Goal: Task Accomplishment & Management: Use online tool/utility

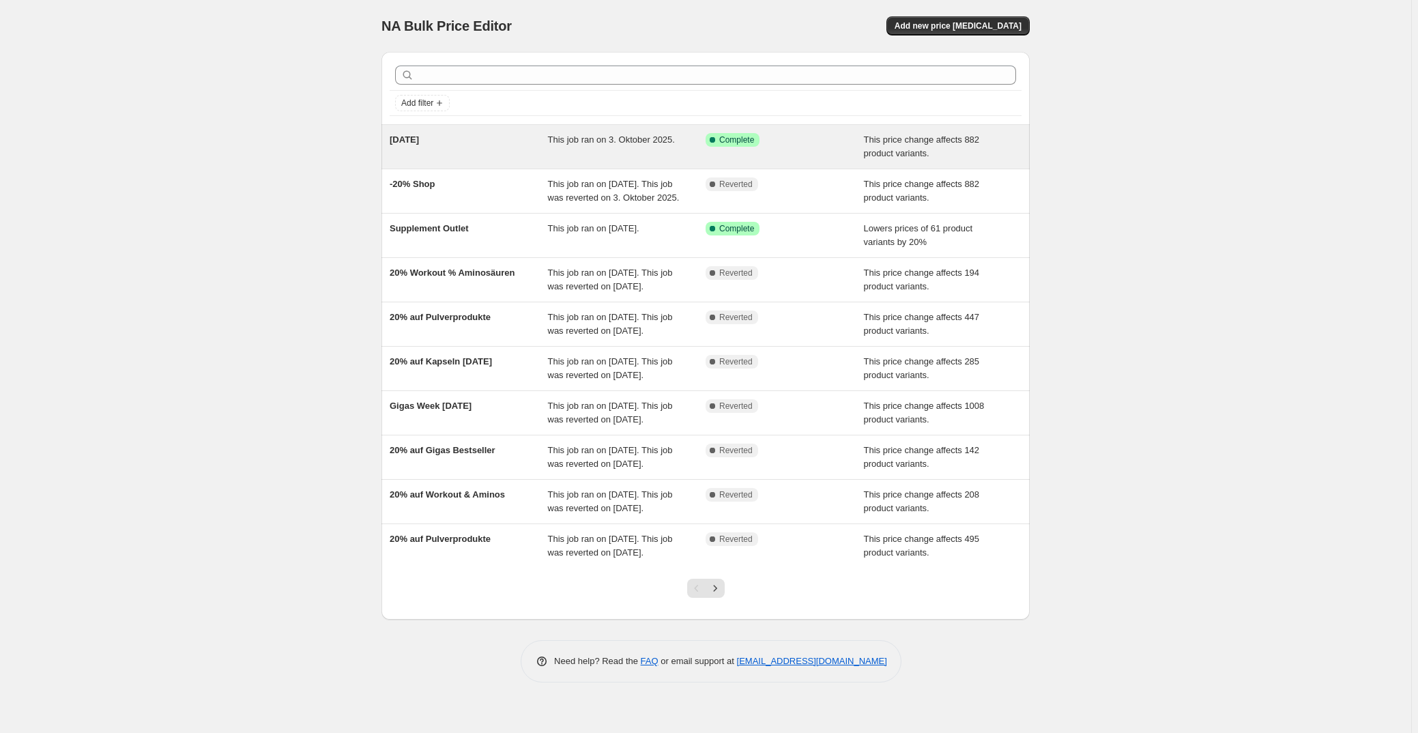
click at [672, 150] on div "This job ran on 3. Oktober 2025." at bounding box center [627, 146] width 158 height 27
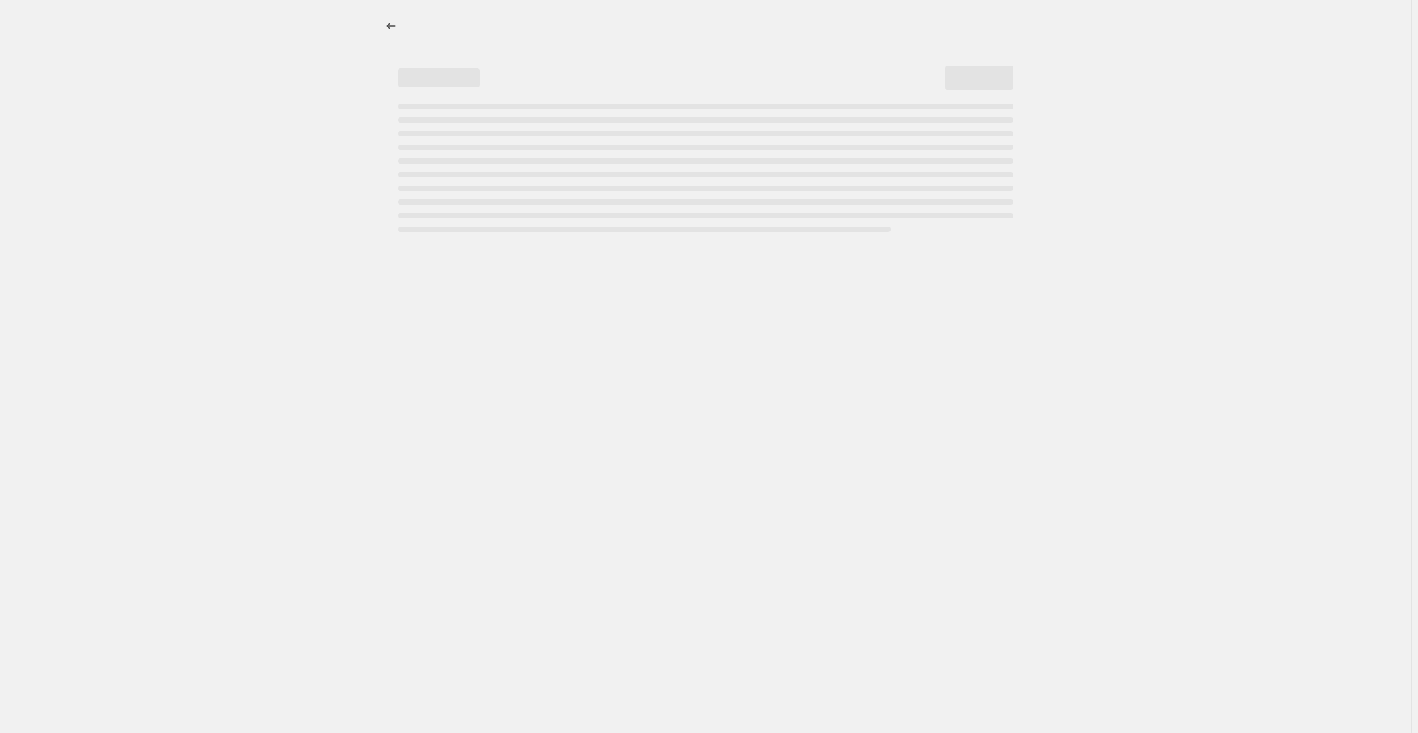
select select "pcap"
select select "no_change"
select select "not_equal"
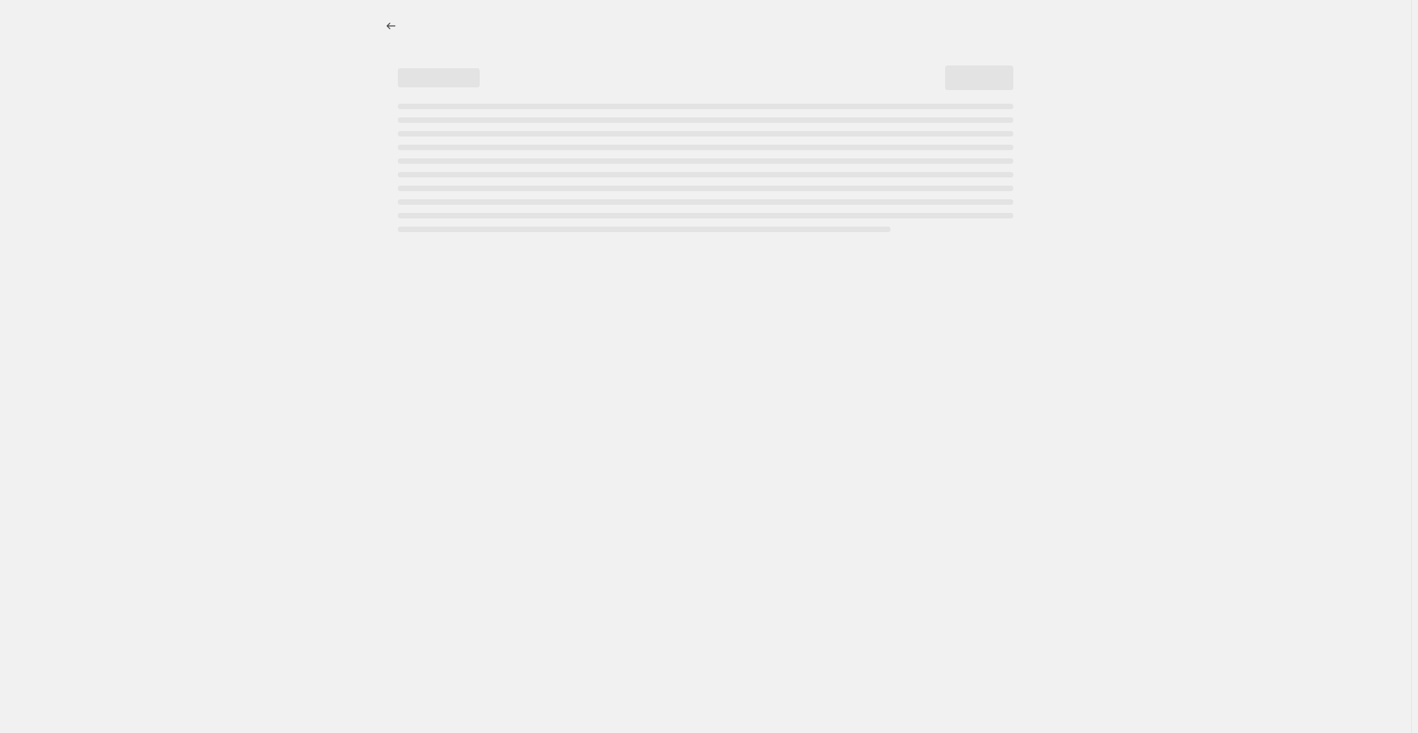
select select "not_equal"
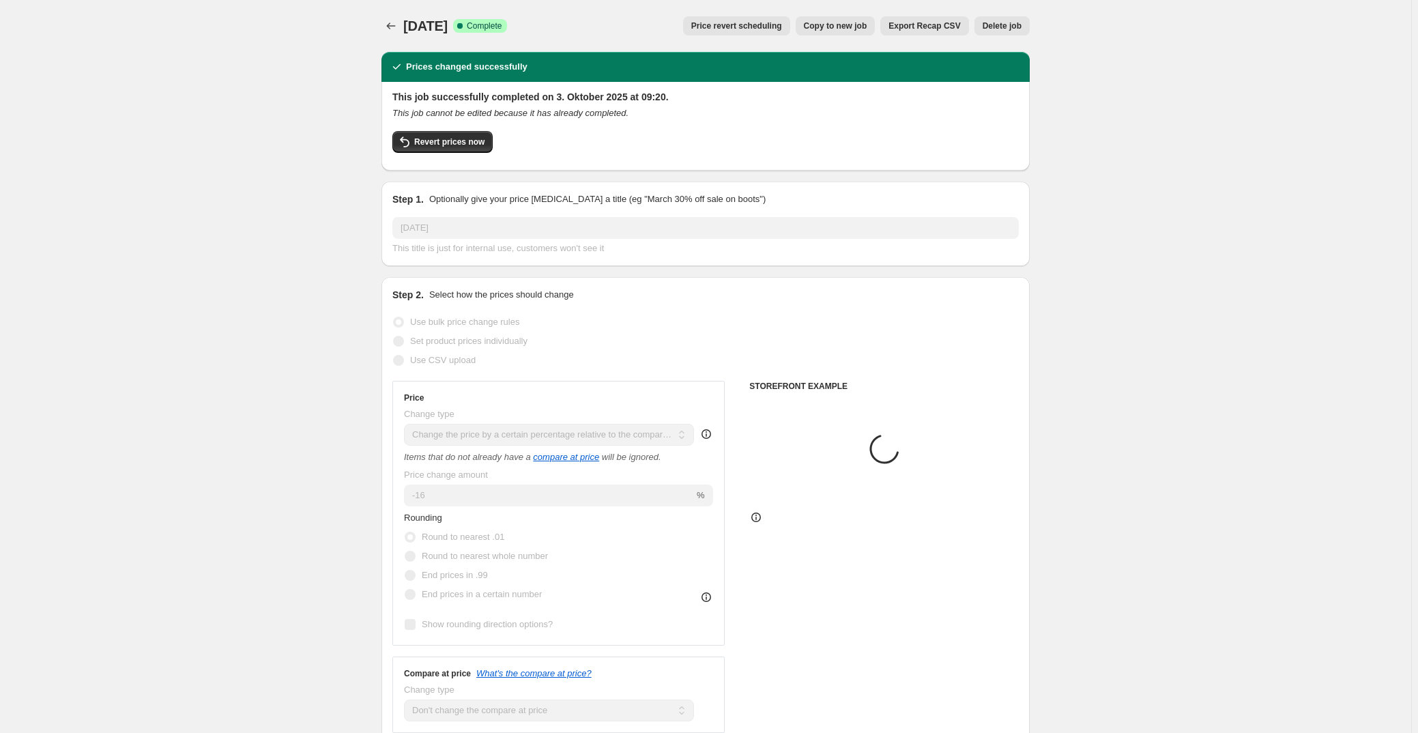
select select "collection"
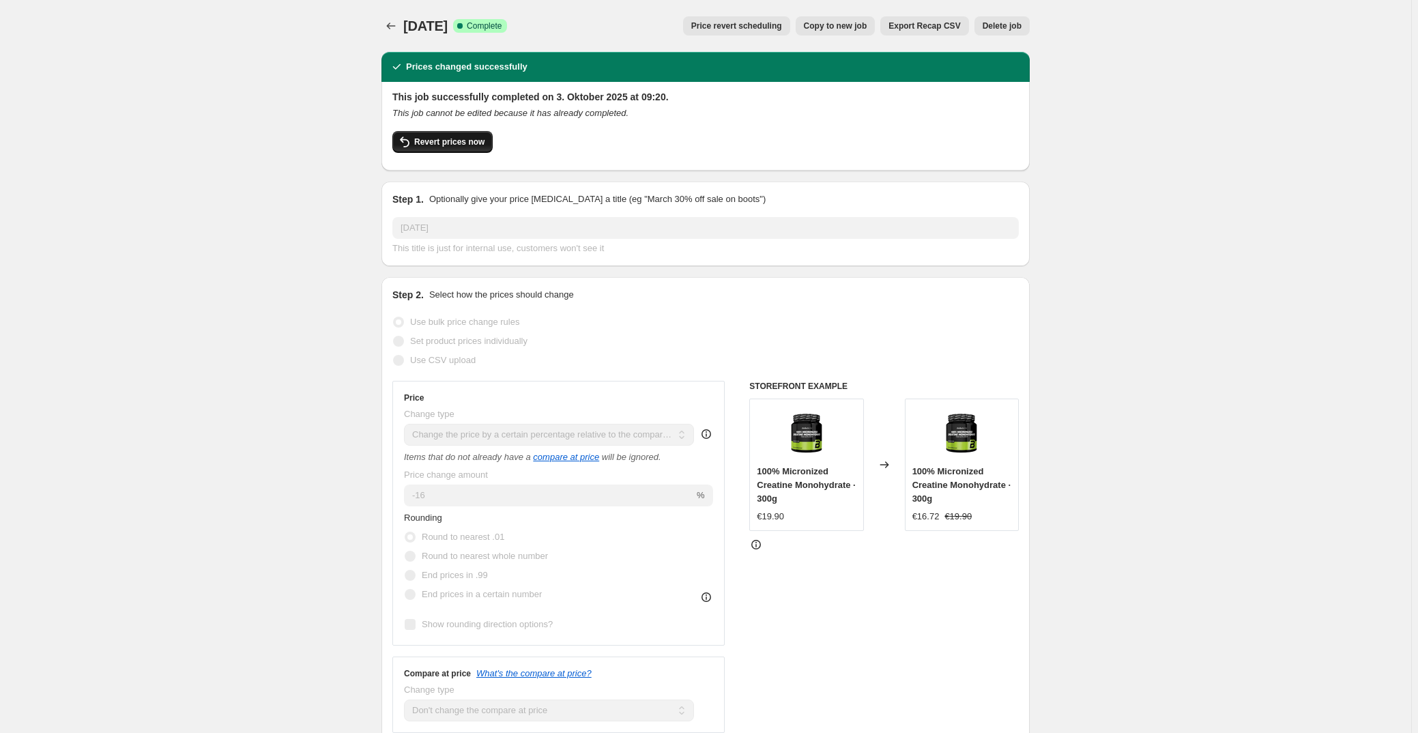
click at [440, 141] on span "Revert prices now" at bounding box center [449, 141] width 70 height 11
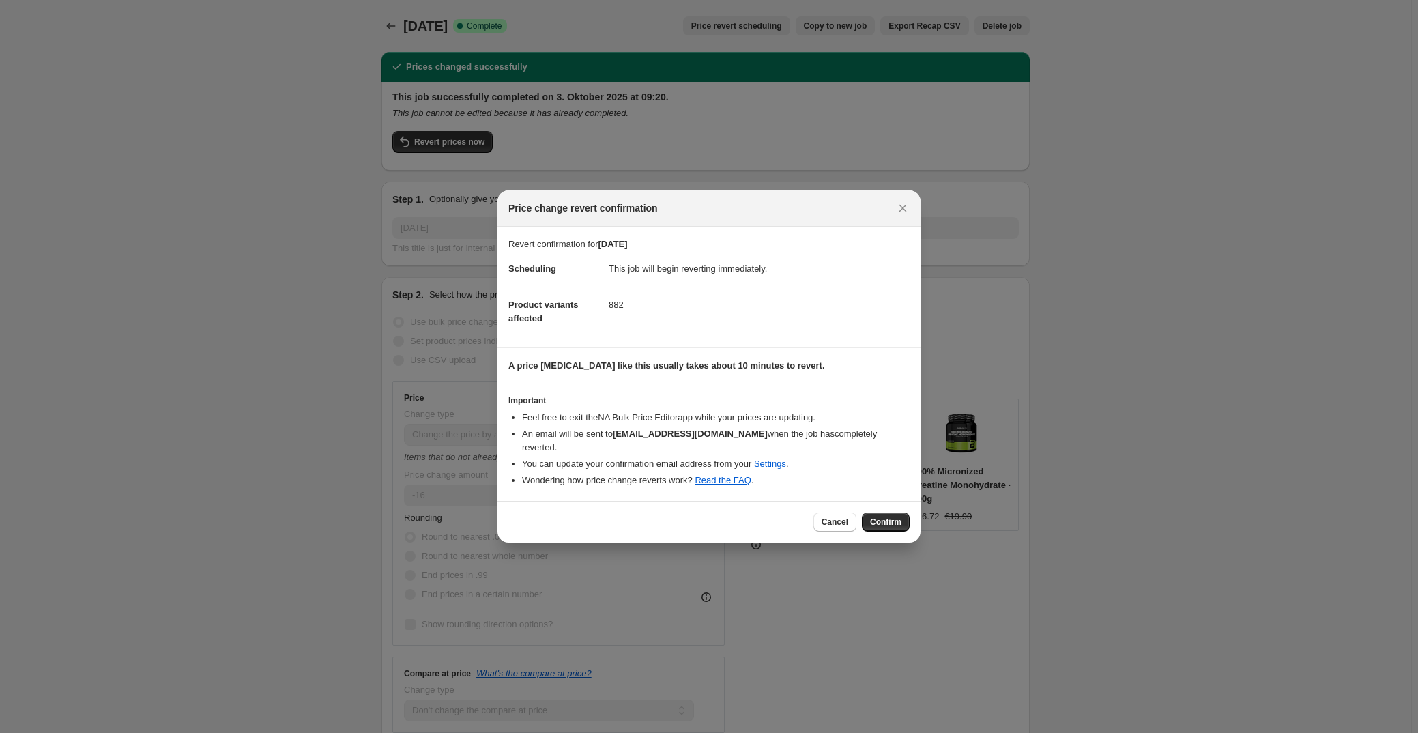
click at [893, 517] on span "Confirm" at bounding box center [885, 522] width 31 height 11
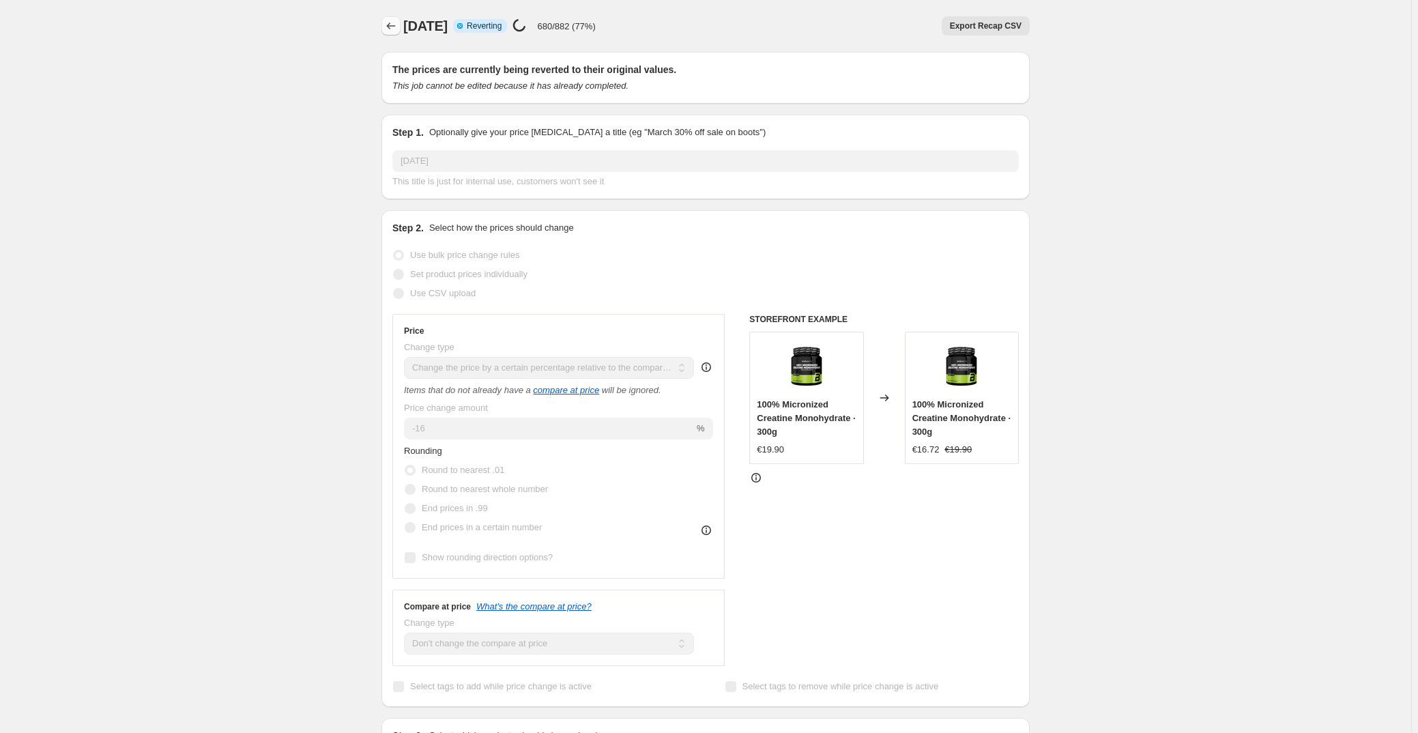
click at [396, 23] on icon "Price change jobs" at bounding box center [391, 26] width 14 height 14
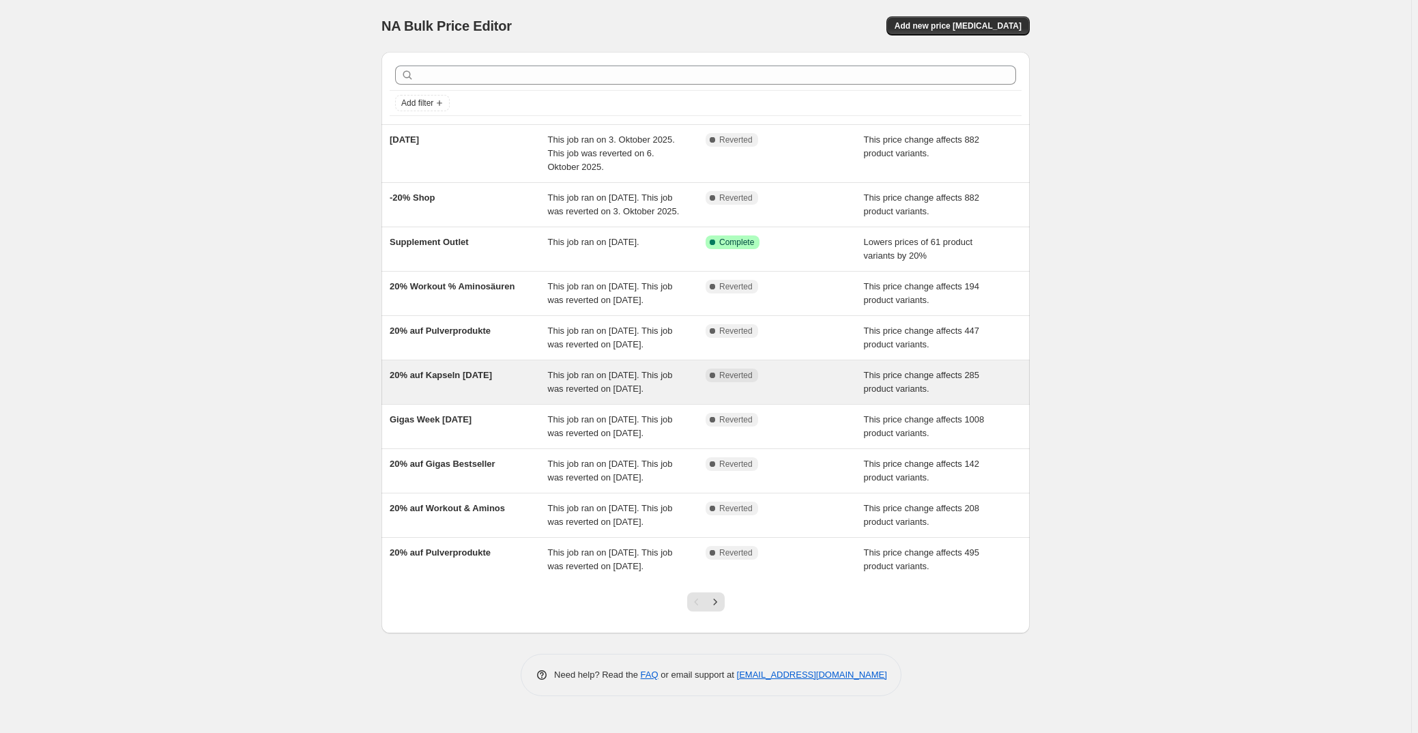
scroll to position [91, 0]
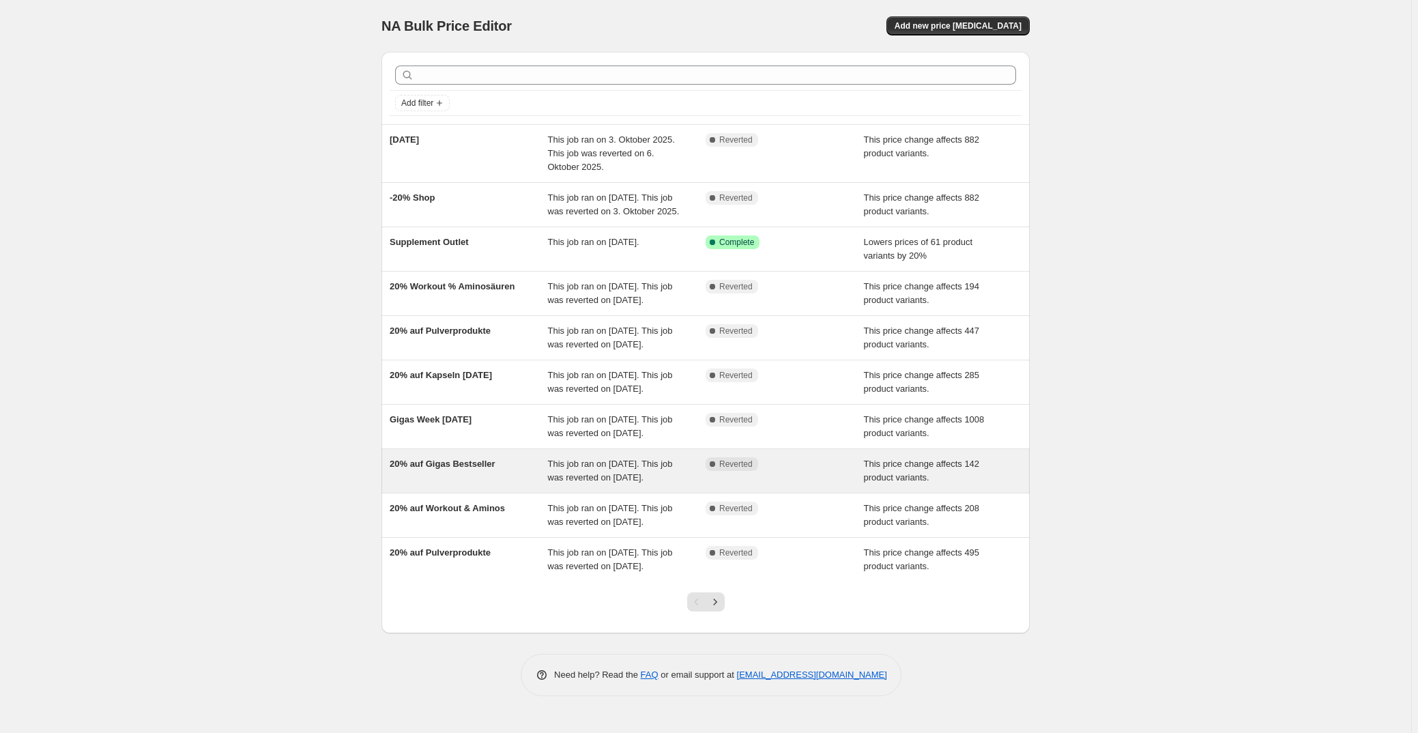
click at [493, 459] on div "20% auf Gigas Bestseller" at bounding box center [469, 470] width 158 height 27
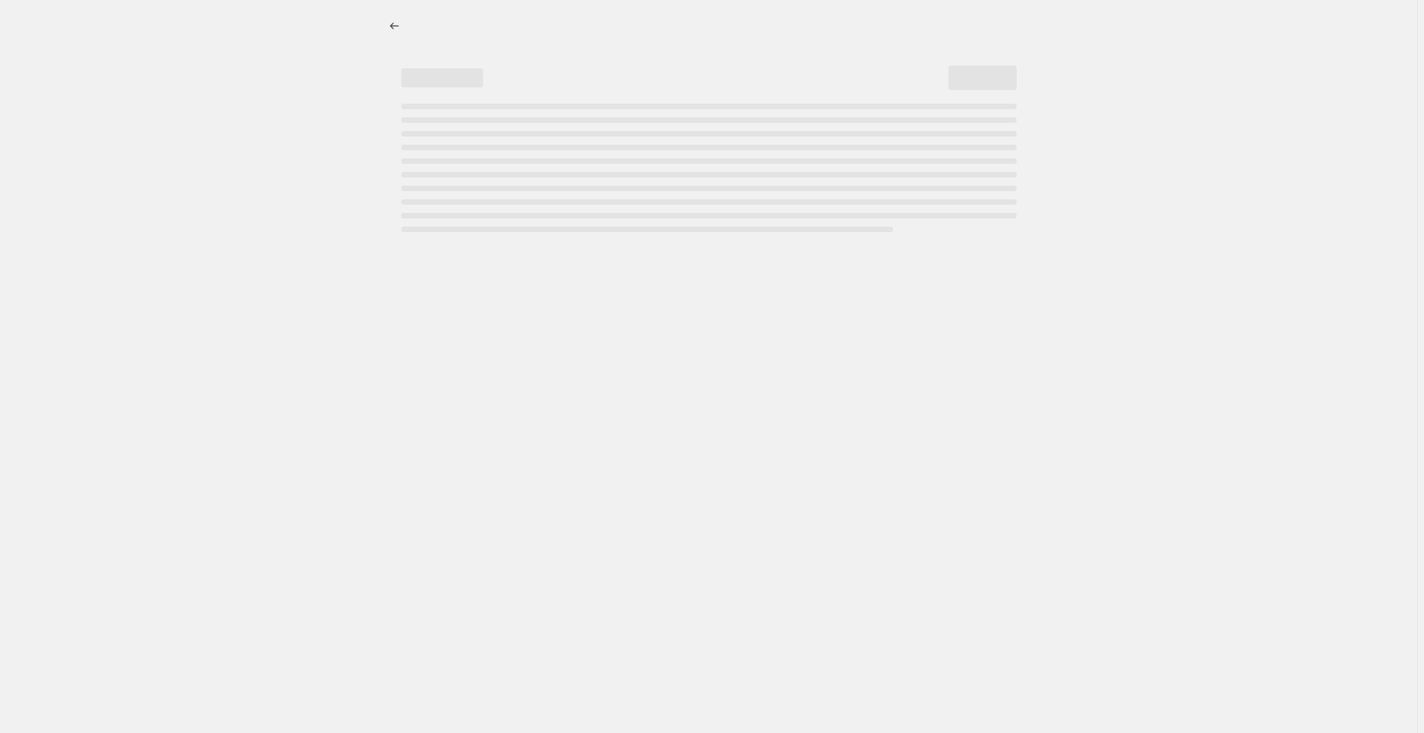
select select "pcap"
select select "no_change"
select select "collection"
select select "not_equal"
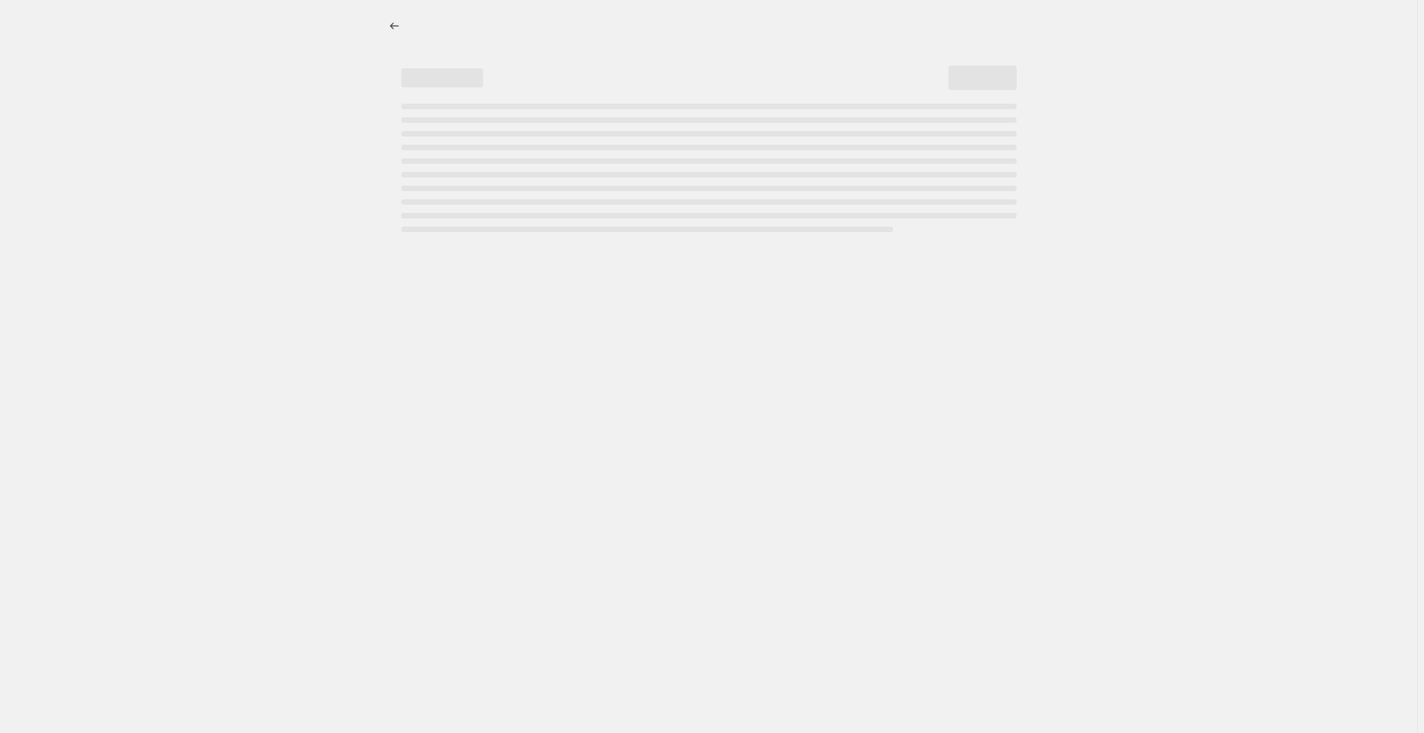
select select "collection"
select select "not_equal"
select select "collection"
select select "not_equal"
select select "collection"
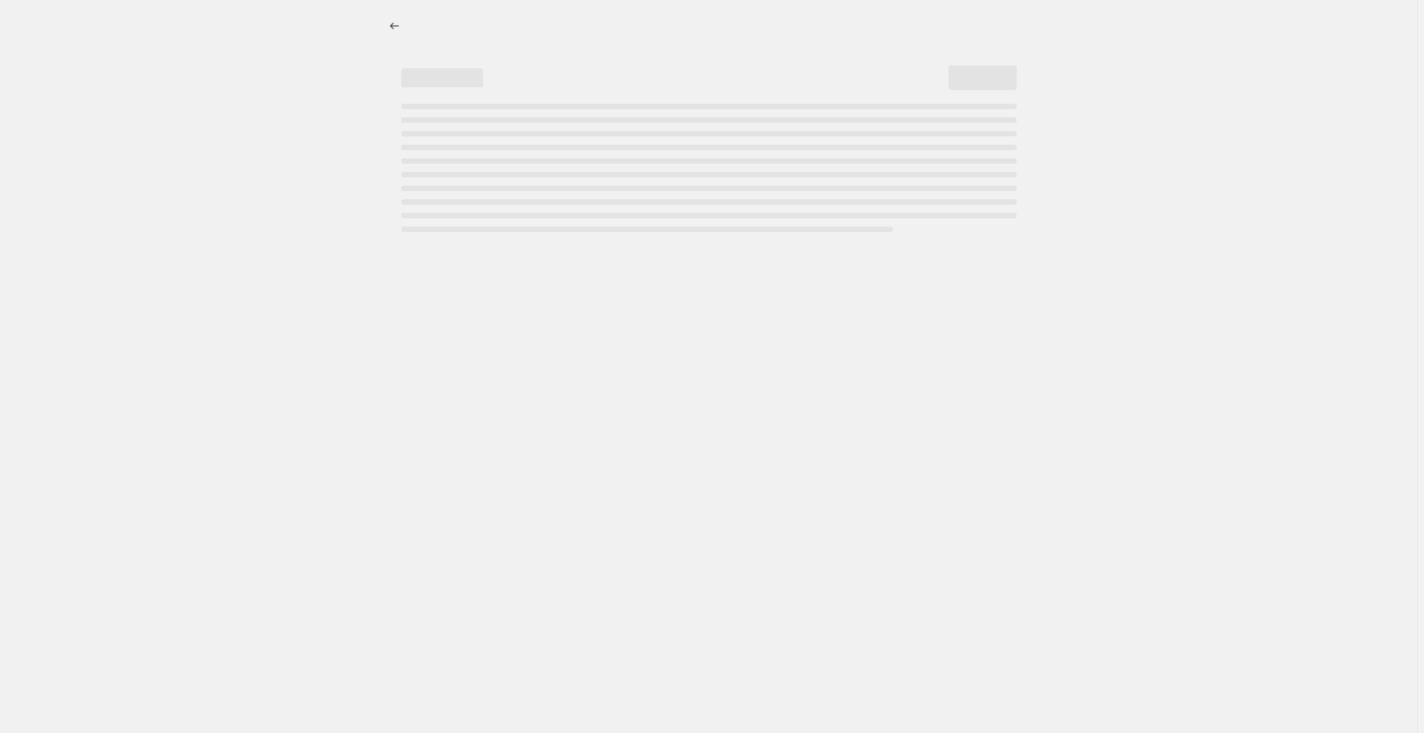
select select "not_equal"
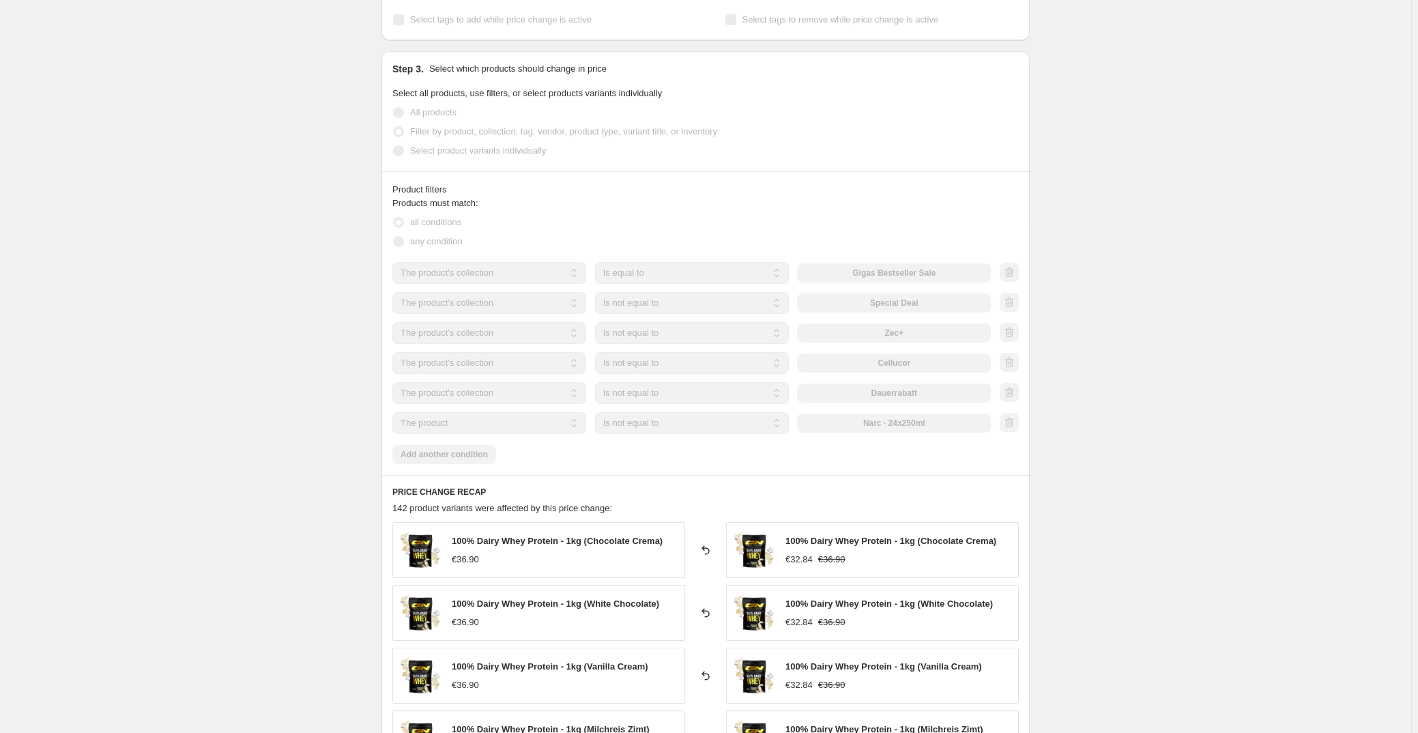
scroll to position [744, 0]
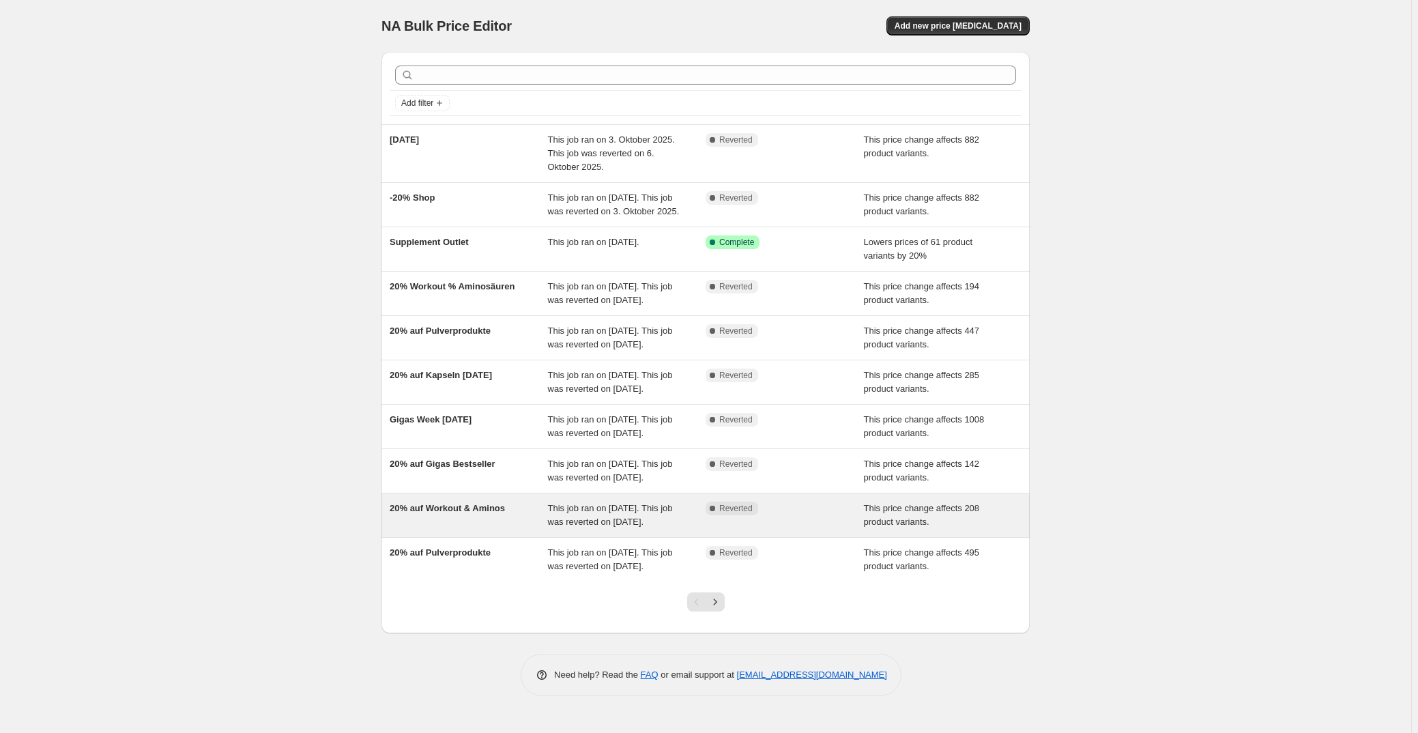
drag, startPoint x: 454, startPoint y: 533, endPoint x: 618, endPoint y: 610, distance: 181.0
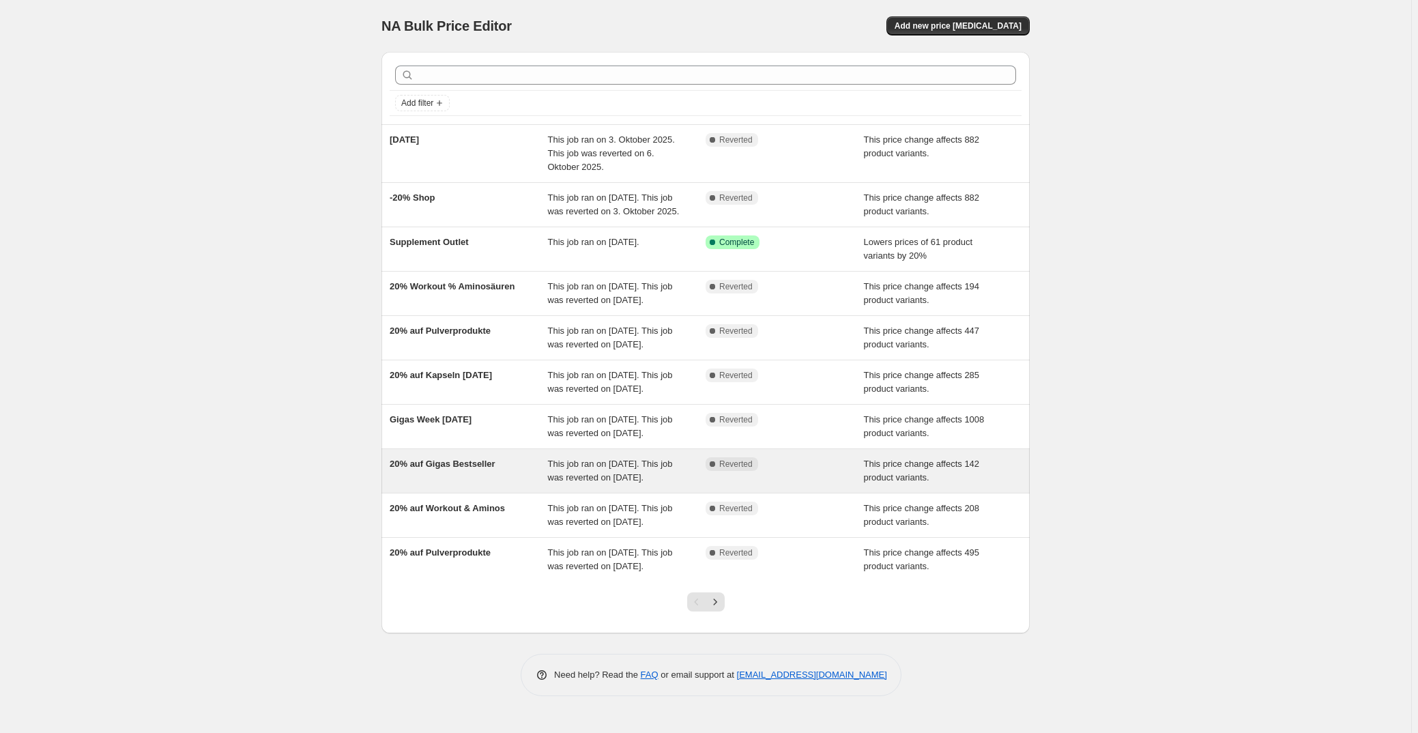
click at [473, 485] on div "20% auf Gigas Bestseller" at bounding box center [469, 470] width 158 height 27
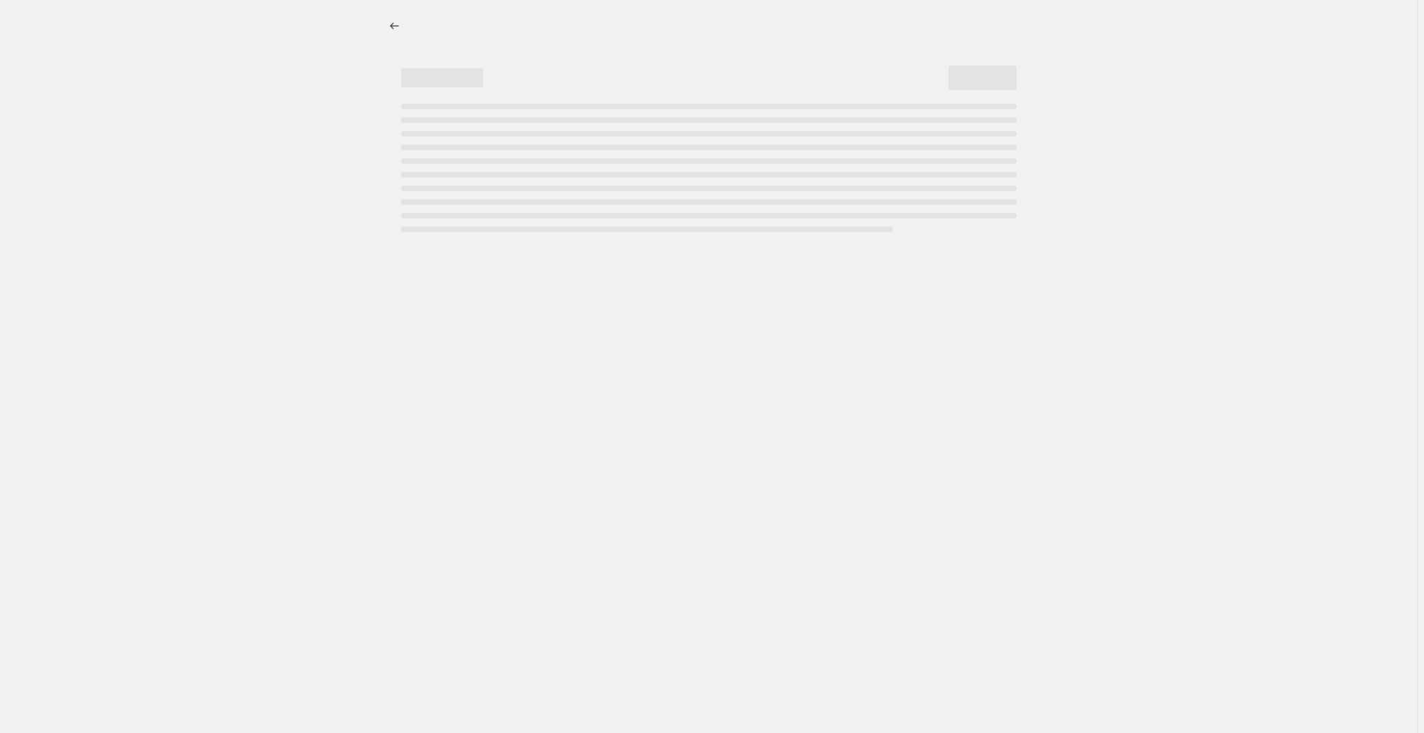
select select "pcap"
select select "no_change"
select select "collection"
select select "not_equal"
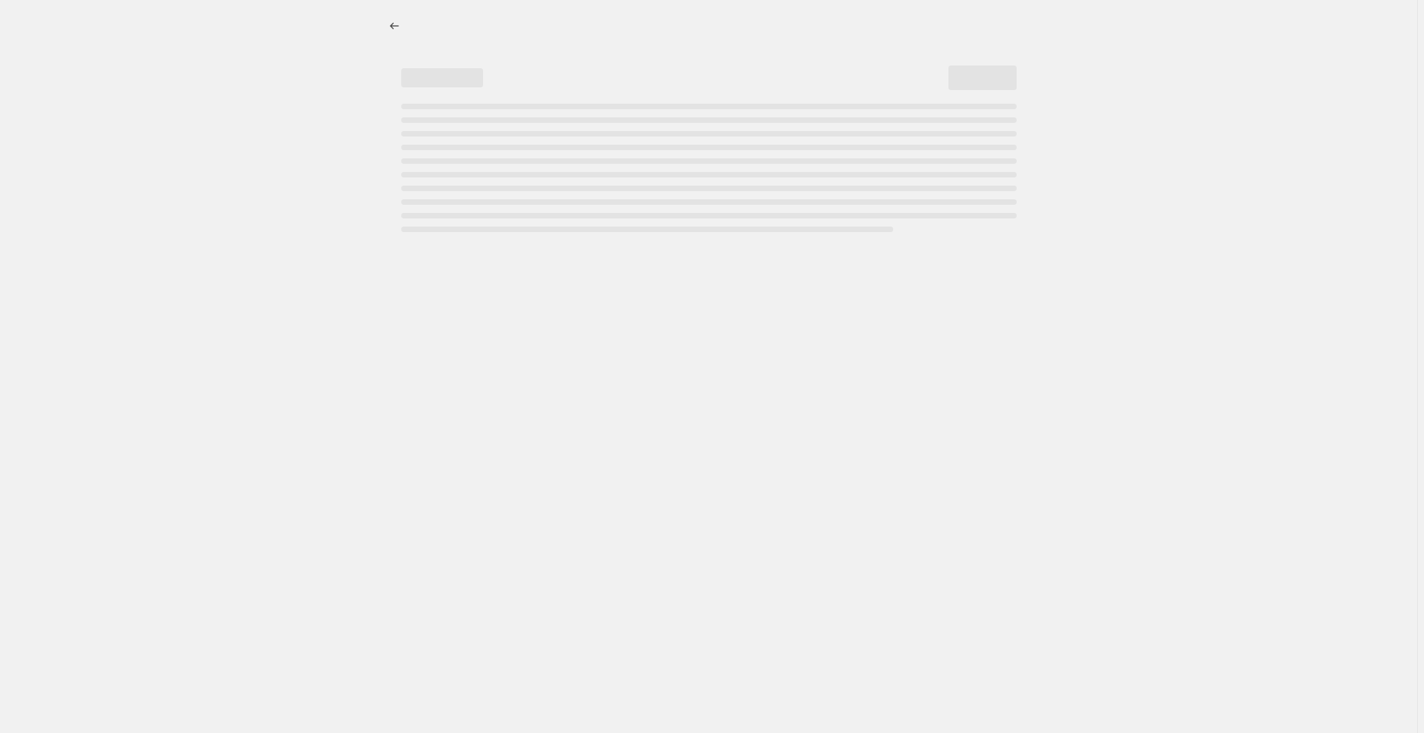
select select "collection"
select select "not_equal"
select select "collection"
select select "not_equal"
select select "collection"
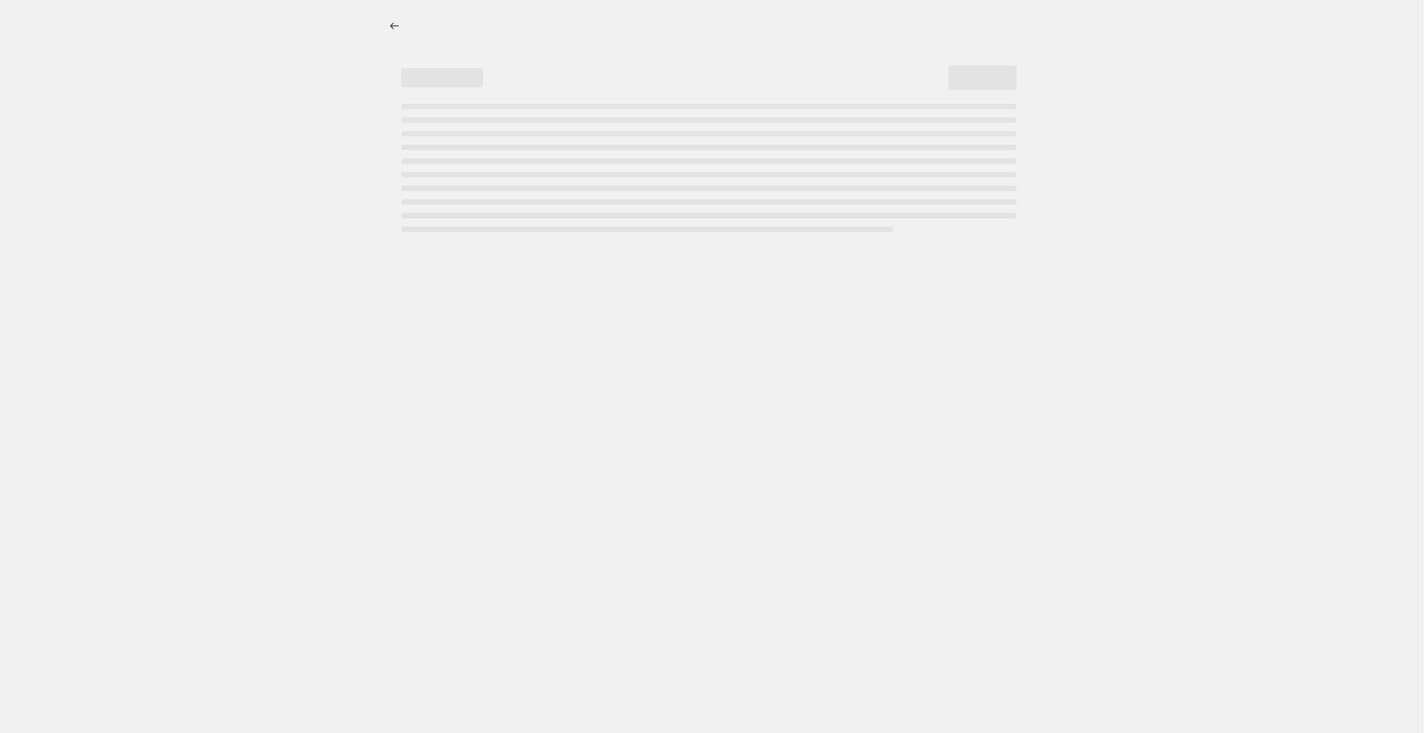
select select "not_equal"
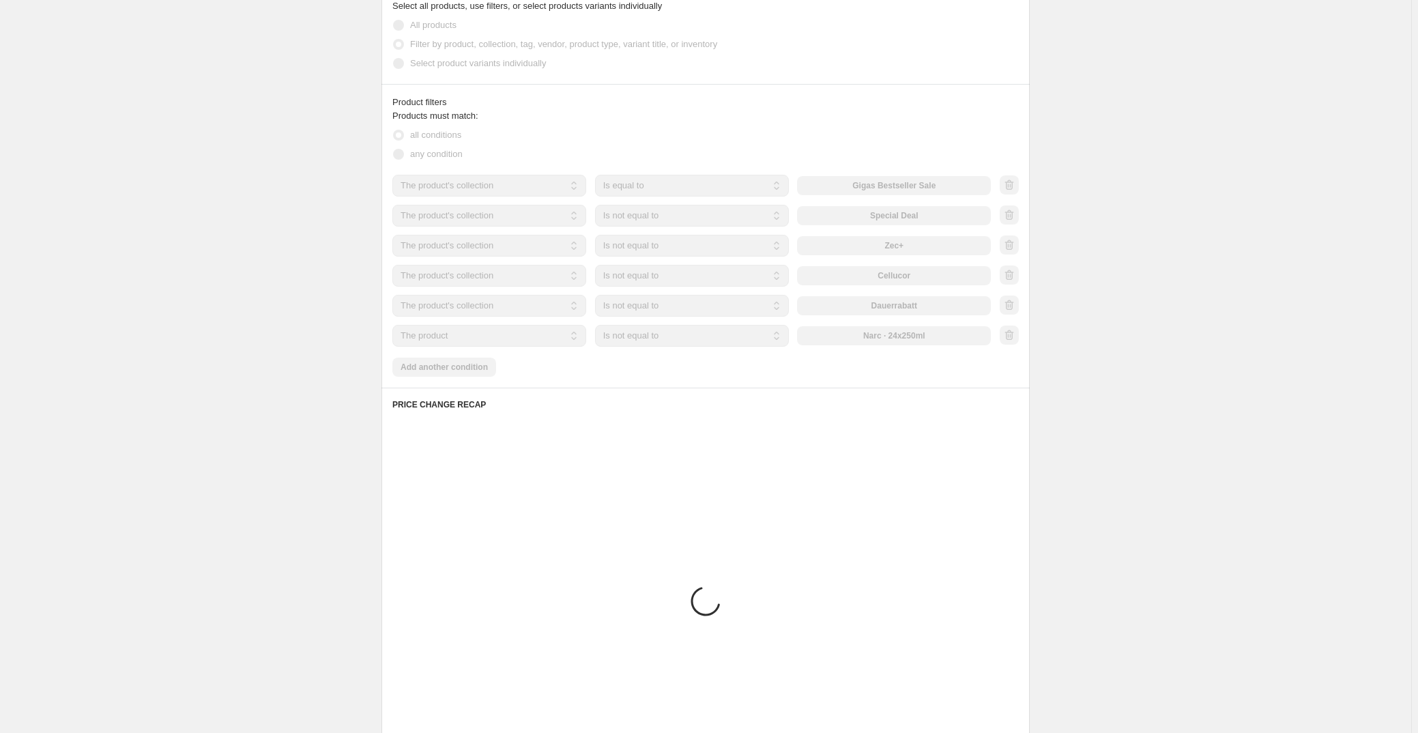
scroll to position [764, 0]
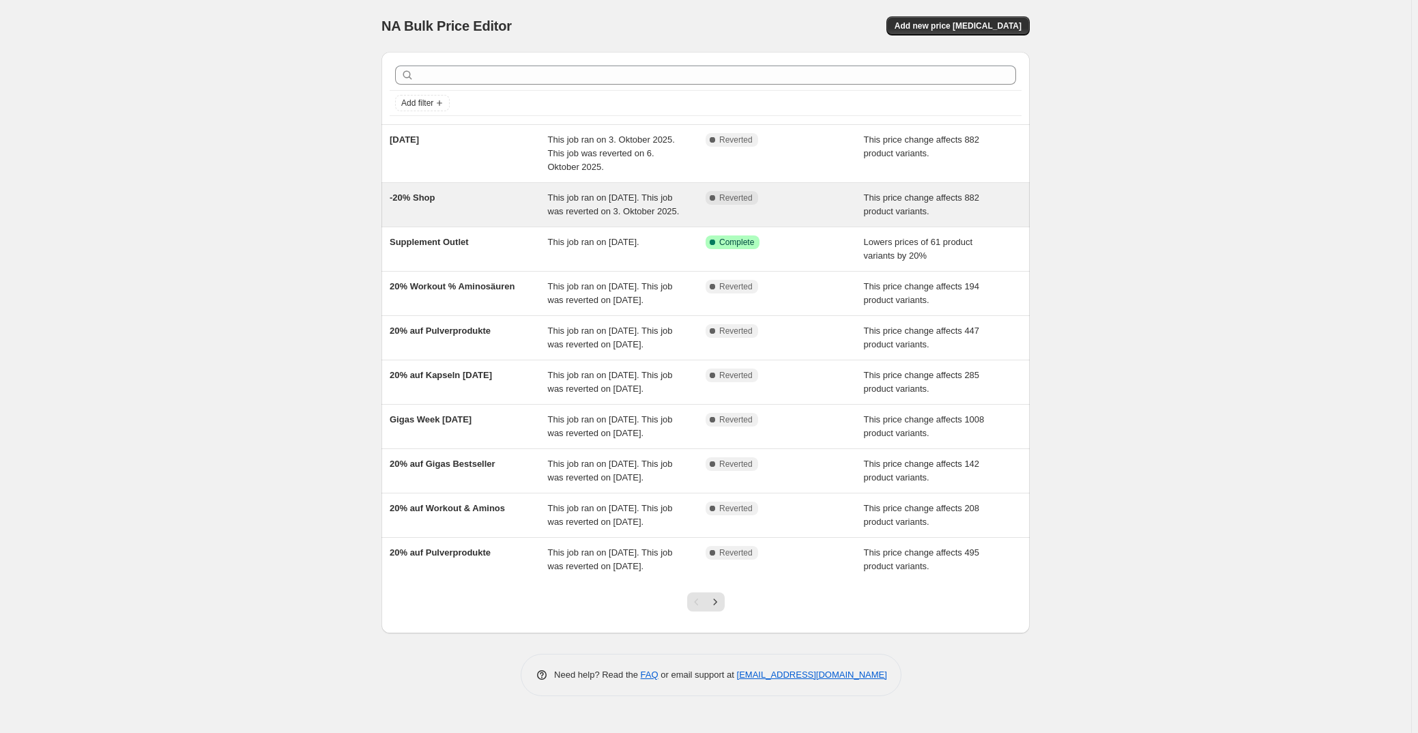
click at [477, 215] on div "-20% Shop" at bounding box center [469, 204] width 158 height 27
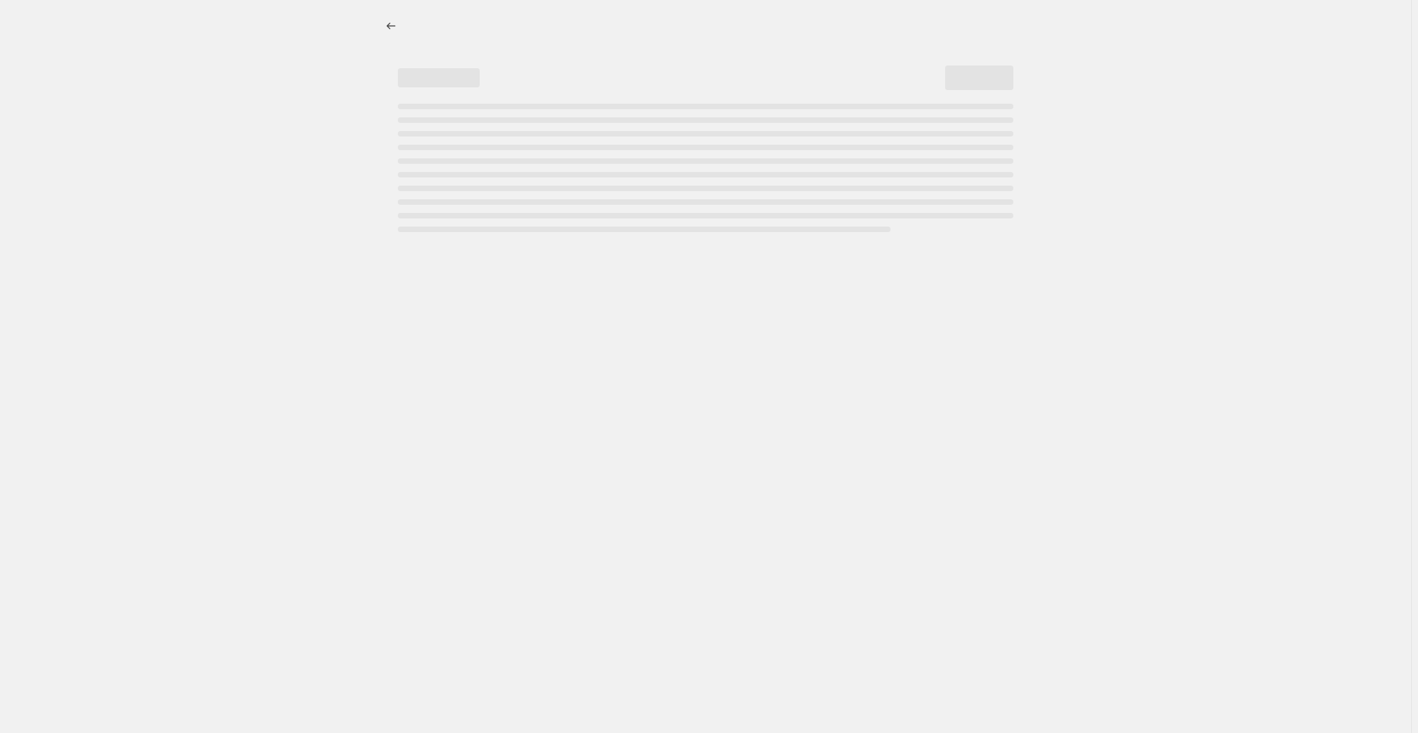
select select "pcap"
select select "no_change"
select select "collection"
select select "not_equal"
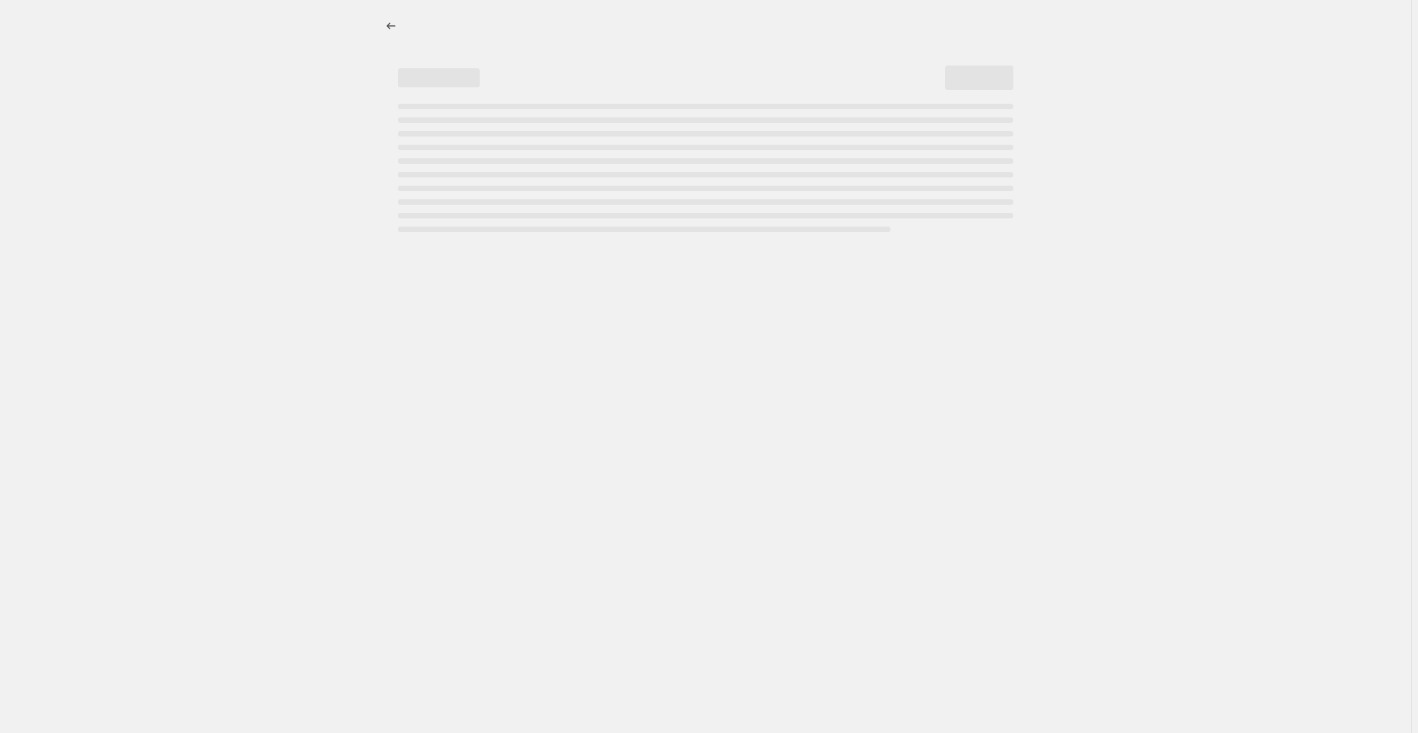
select select "collection"
select select "not_equal"
select select "collection"
select select "not_equal"
select select "collection"
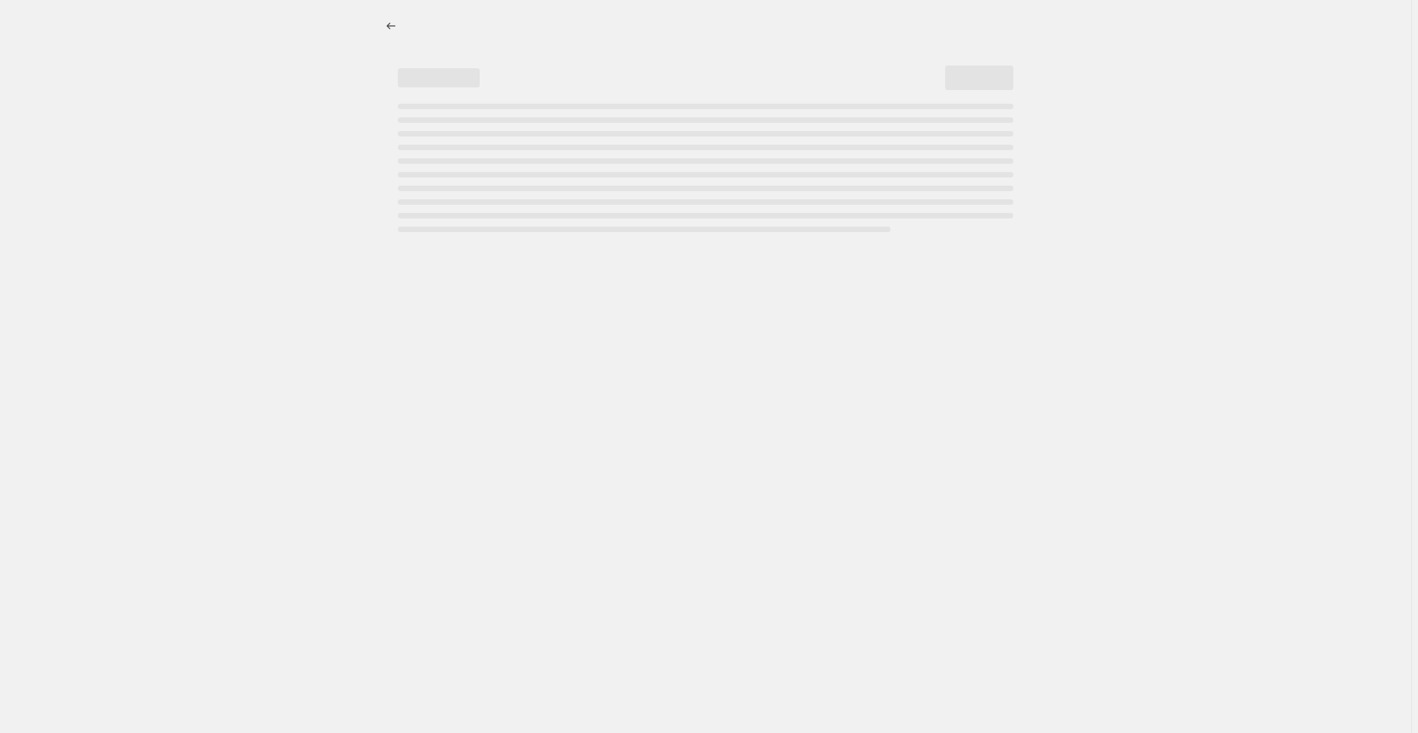
select select "not_equal"
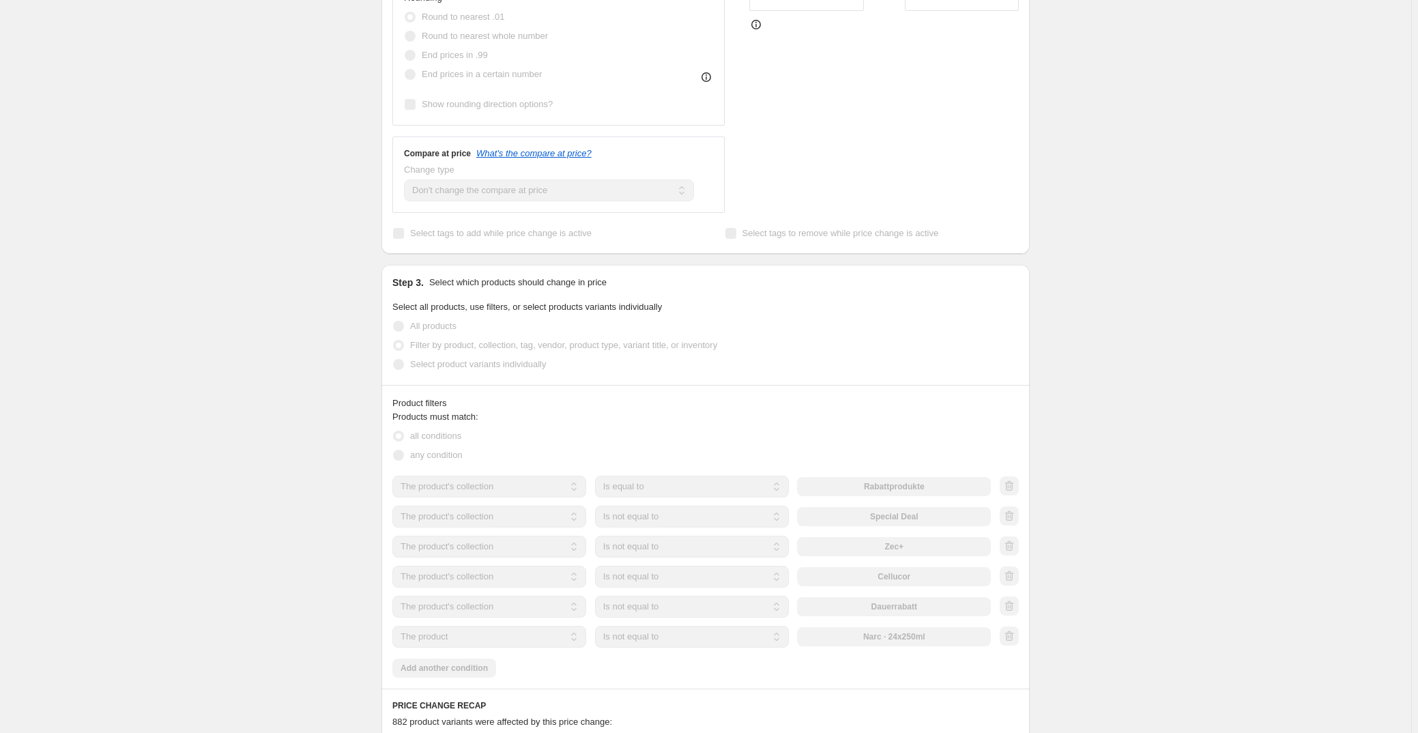
scroll to position [693, 0]
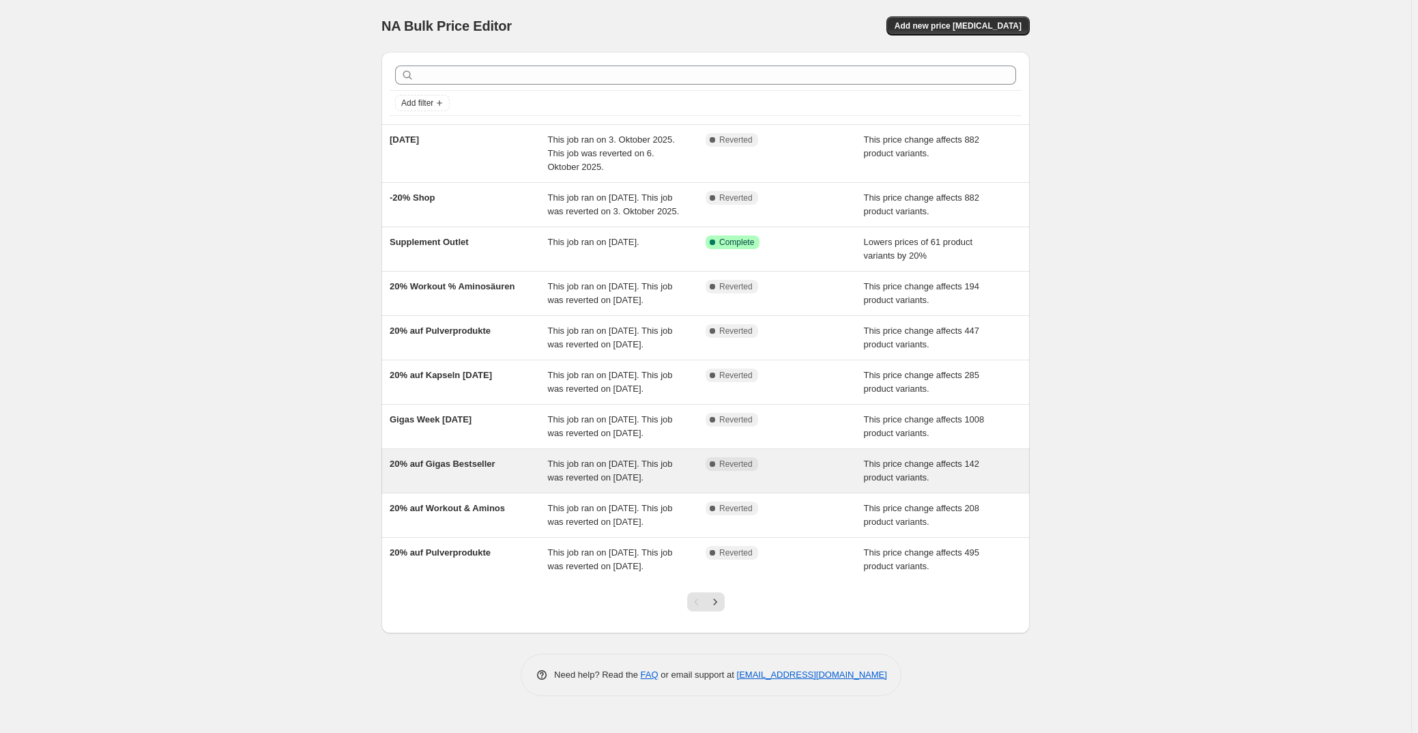
click at [436, 485] on div "20% auf Gigas Bestseller" at bounding box center [469, 470] width 158 height 27
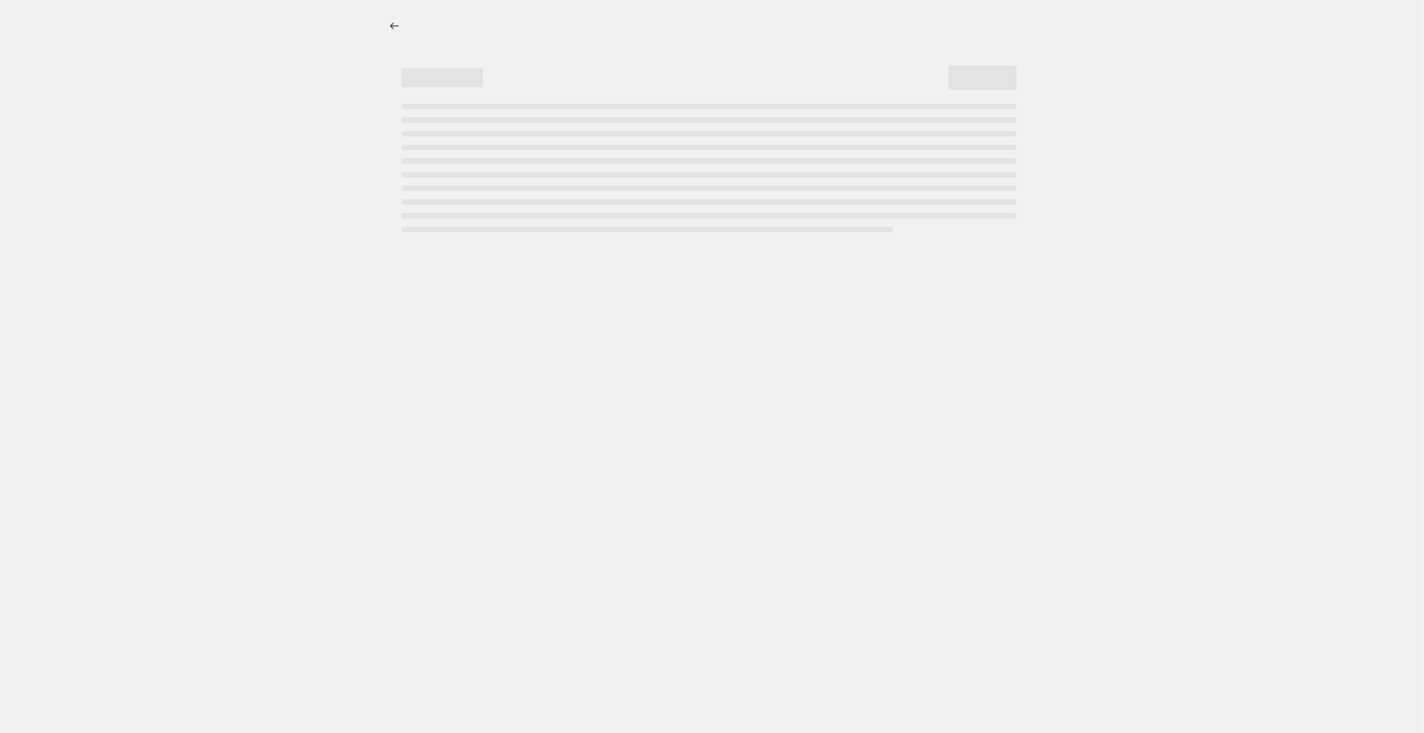
select select "pcap"
select select "no_change"
select select "collection"
select select "not_equal"
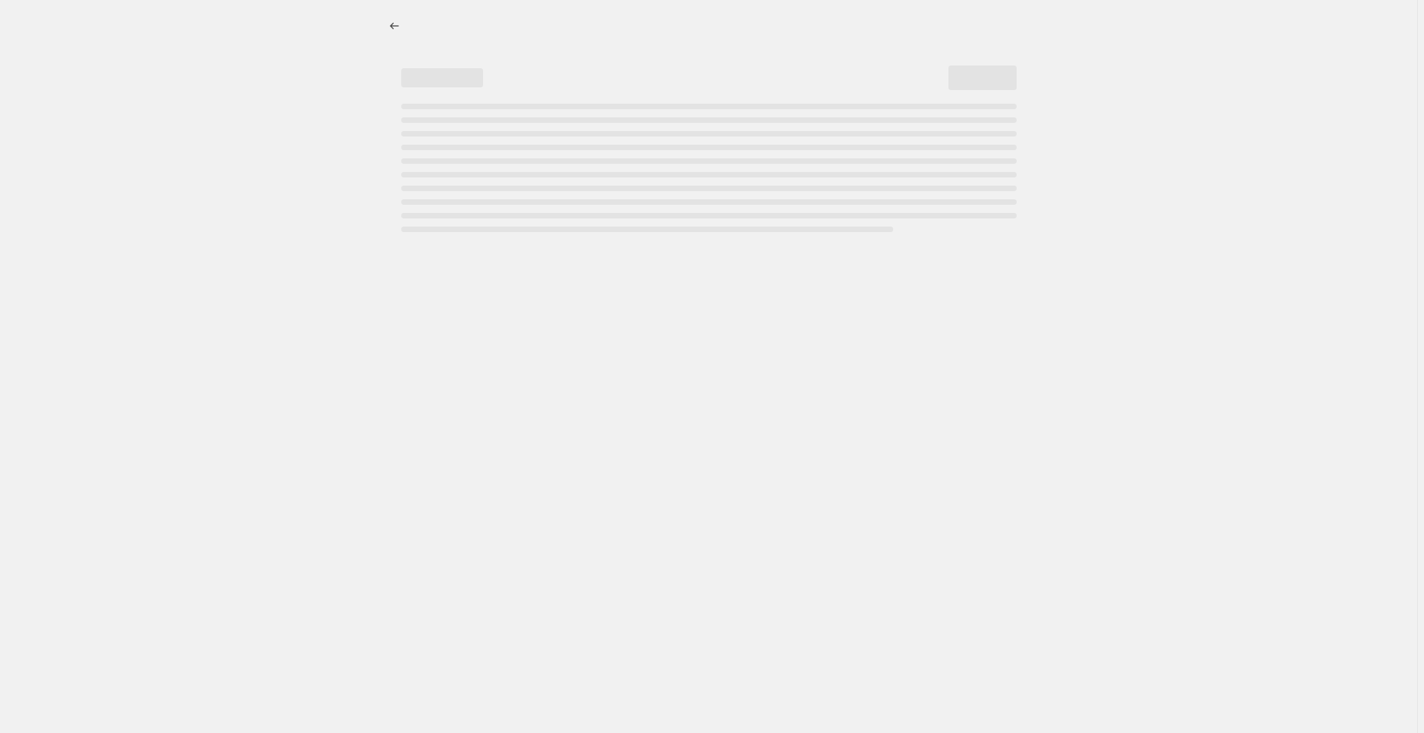
select select "collection"
select select "not_equal"
select select "collection"
select select "not_equal"
select select "collection"
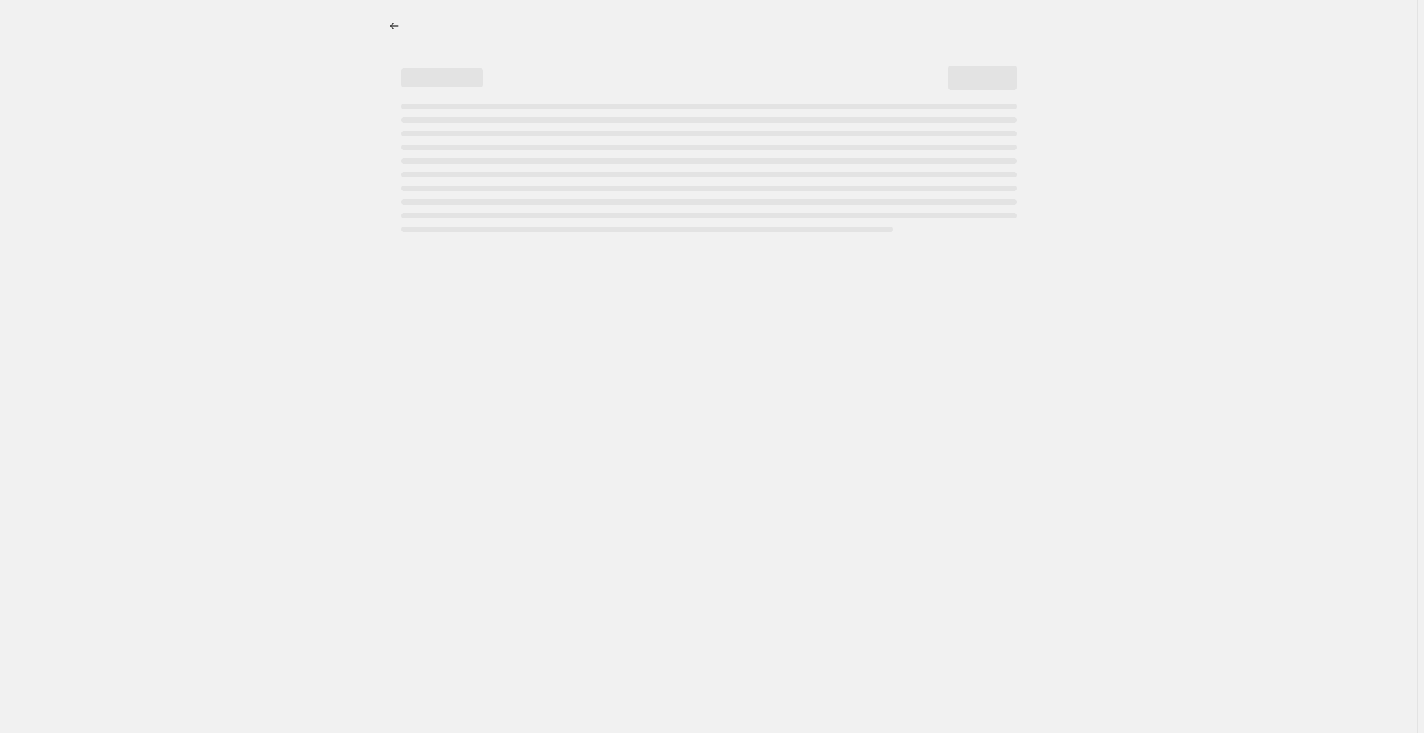
select select "not_equal"
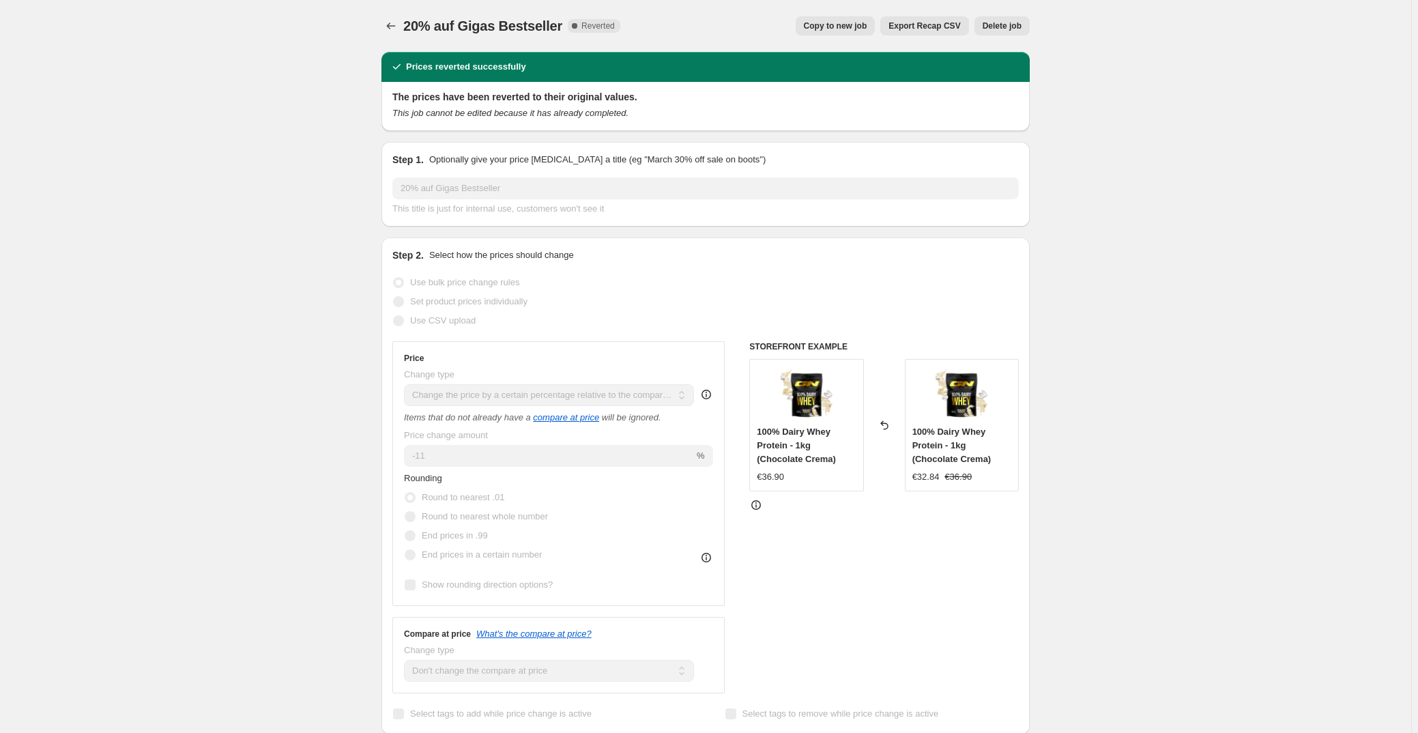
click at [830, 25] on span "Copy to new job" at bounding box center [835, 25] width 63 height 11
select select "pcap"
select select "no_change"
select select "collection"
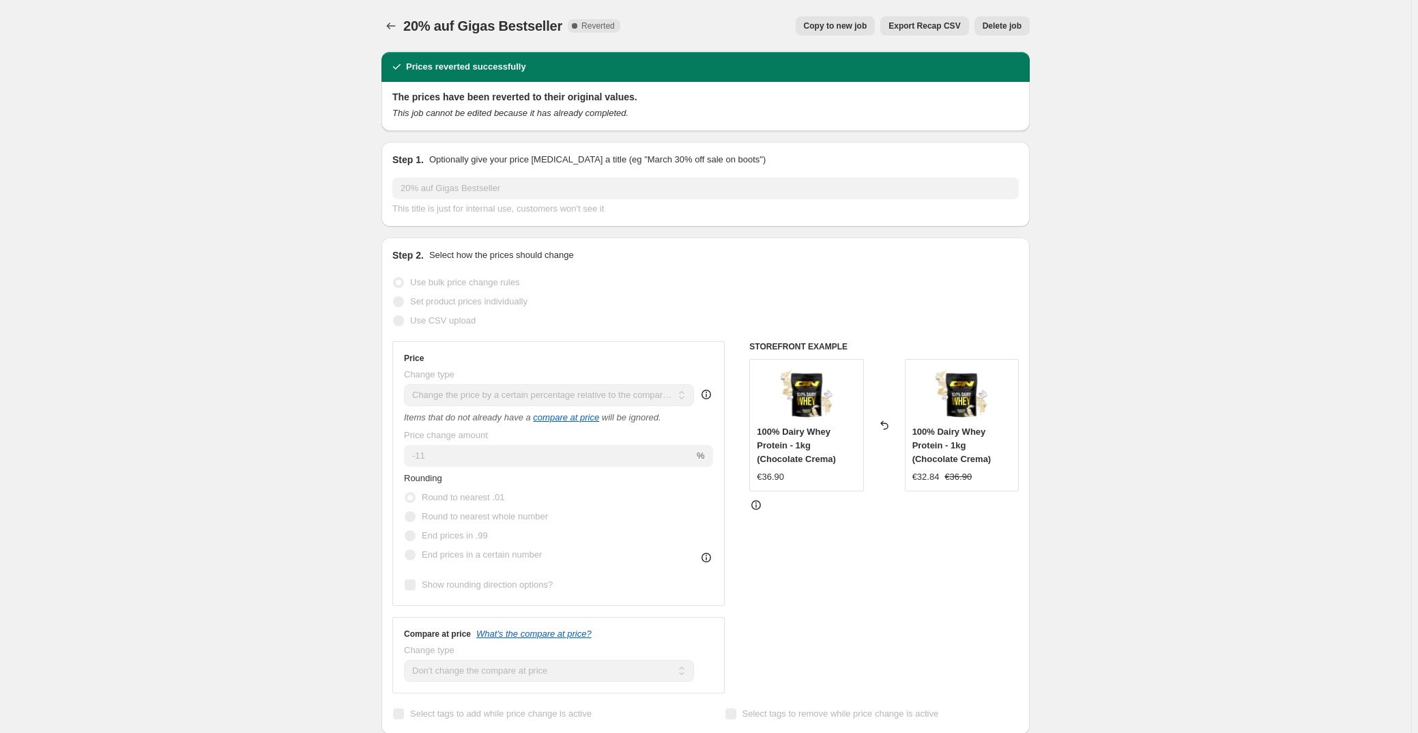
select select "not_equal"
select select "collection"
select select "not_equal"
select select "collection"
select select "not_equal"
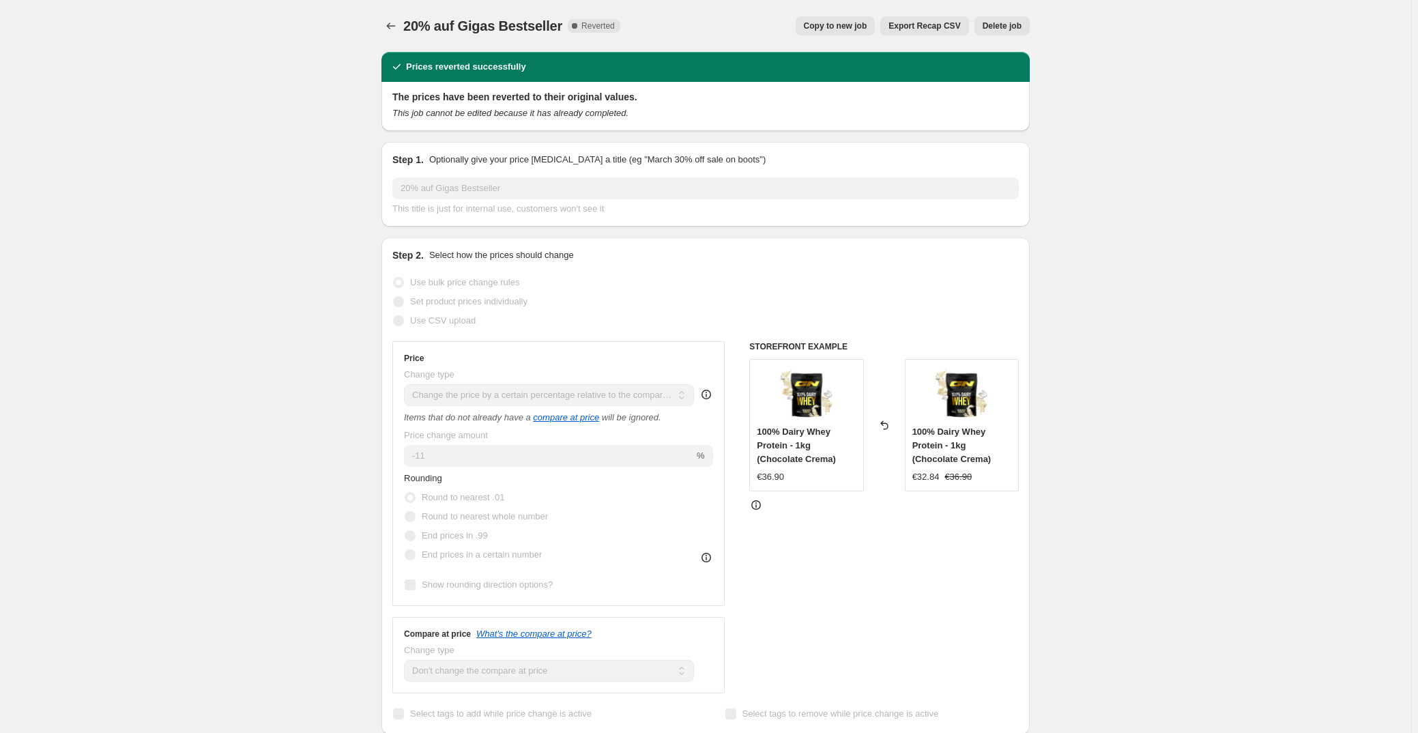
select select "collection"
select select "not_equal"
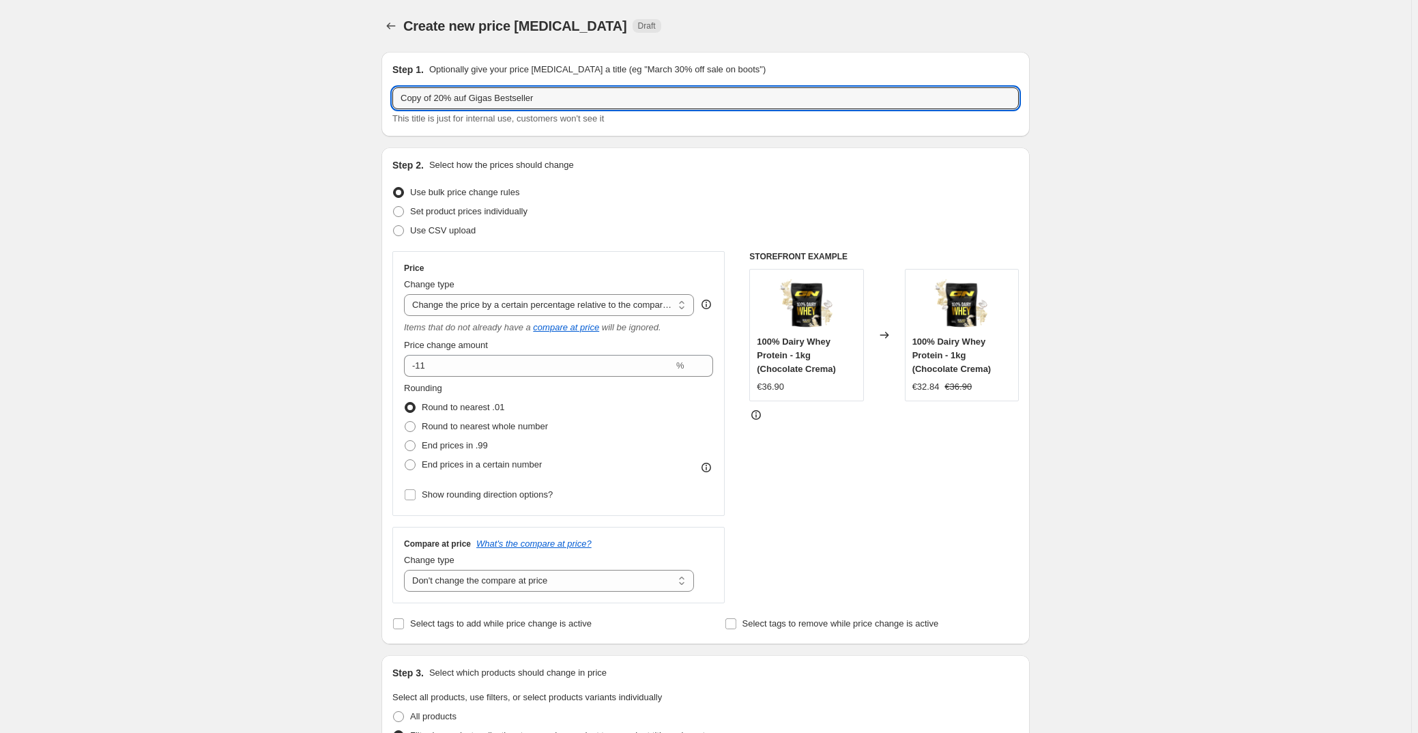
drag, startPoint x: 437, startPoint y: 100, endPoint x: 253, endPoint y: 98, distance: 183.6
type input "20% auf Gigas Bestseller"
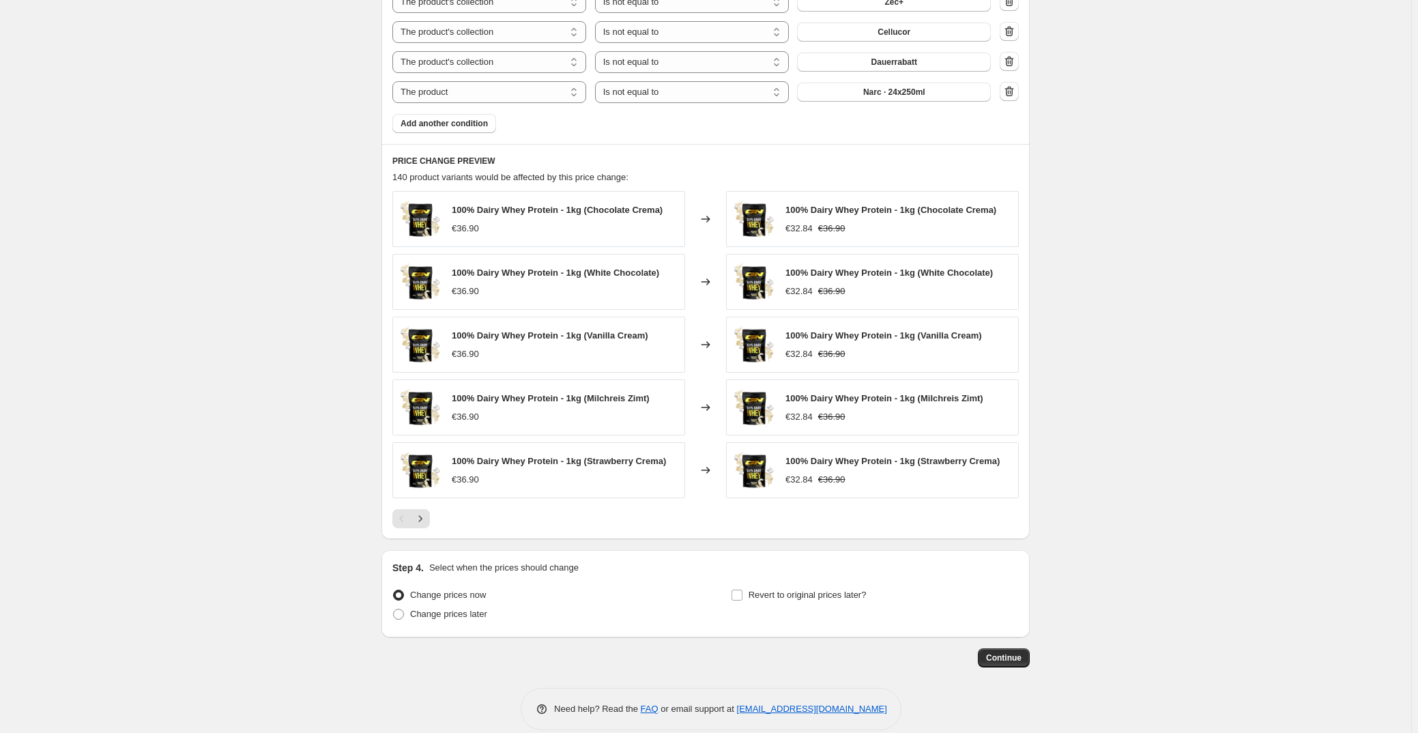
scroll to position [952, 0]
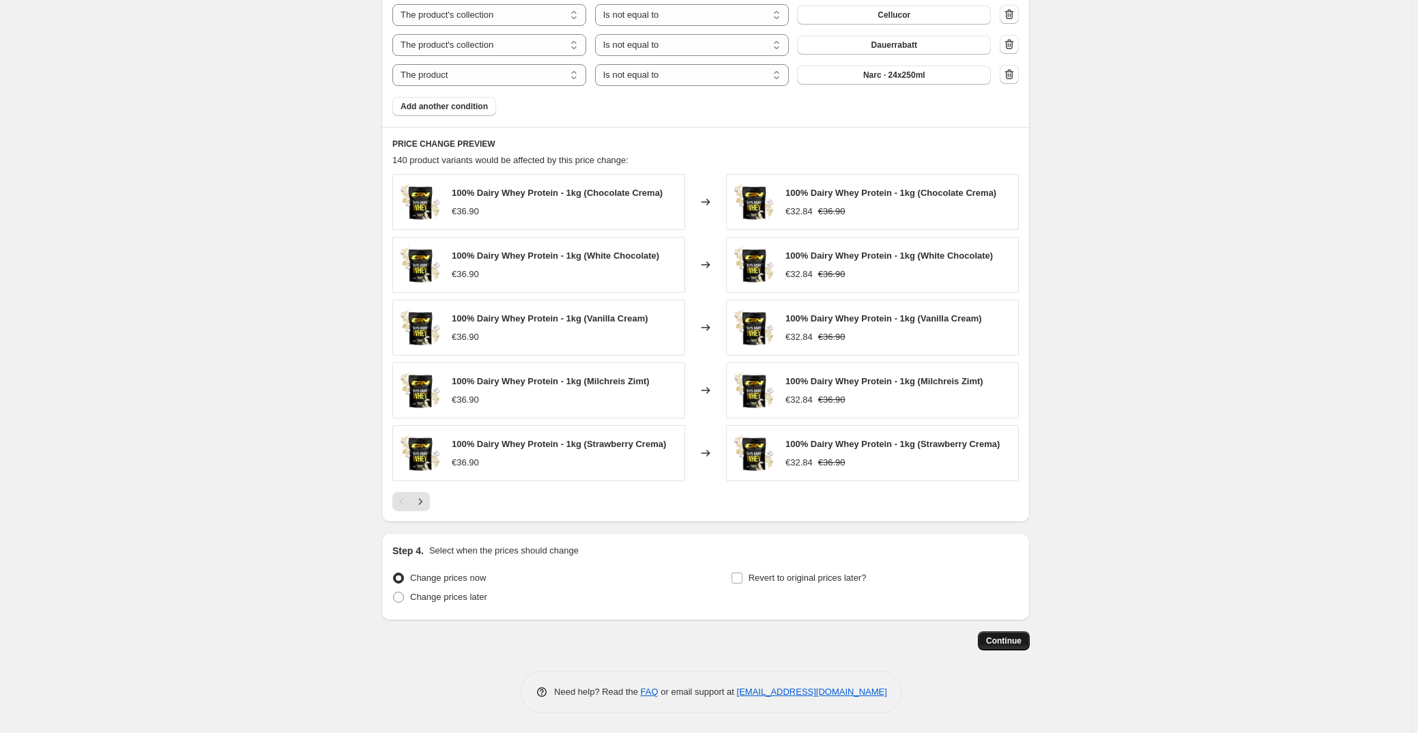
click at [1011, 642] on span "Continue" at bounding box center [1003, 640] width 35 height 11
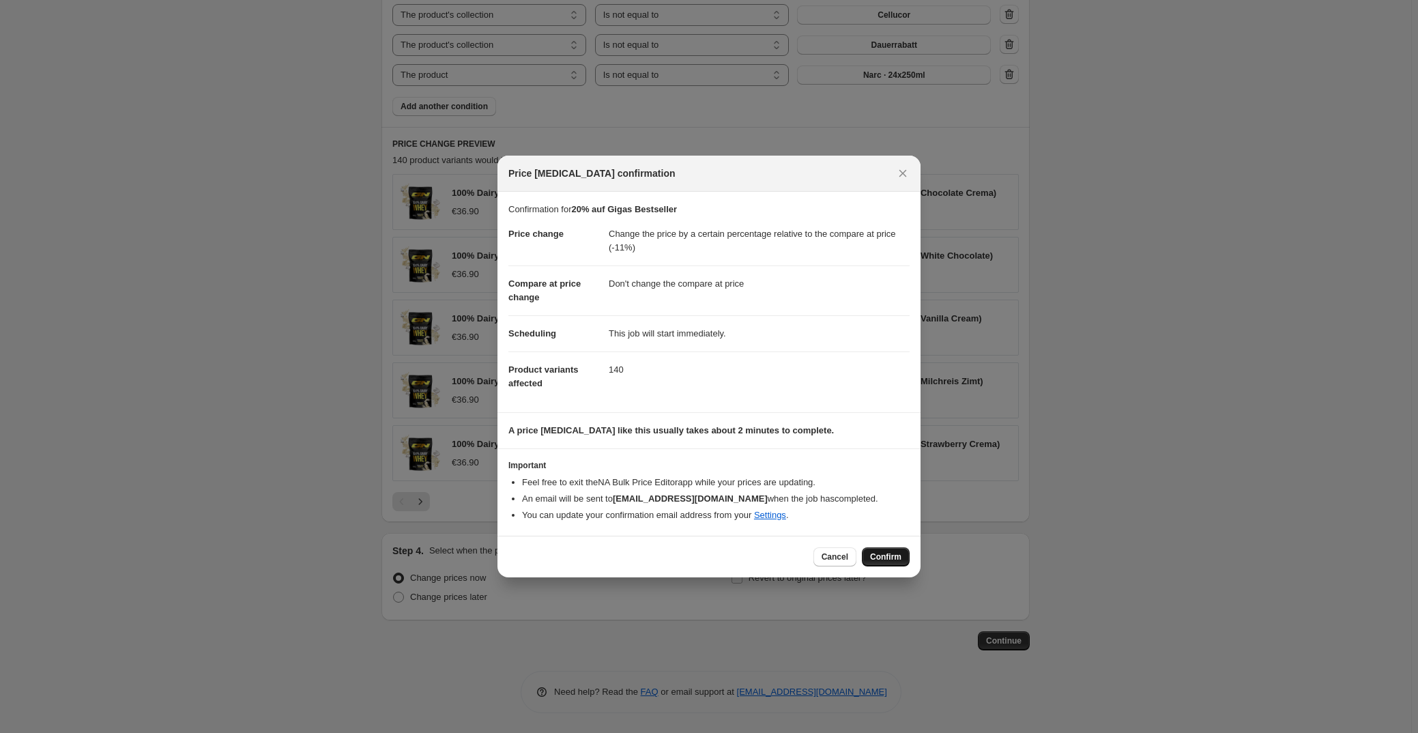
click at [880, 551] on span "Confirm" at bounding box center [885, 556] width 31 height 11
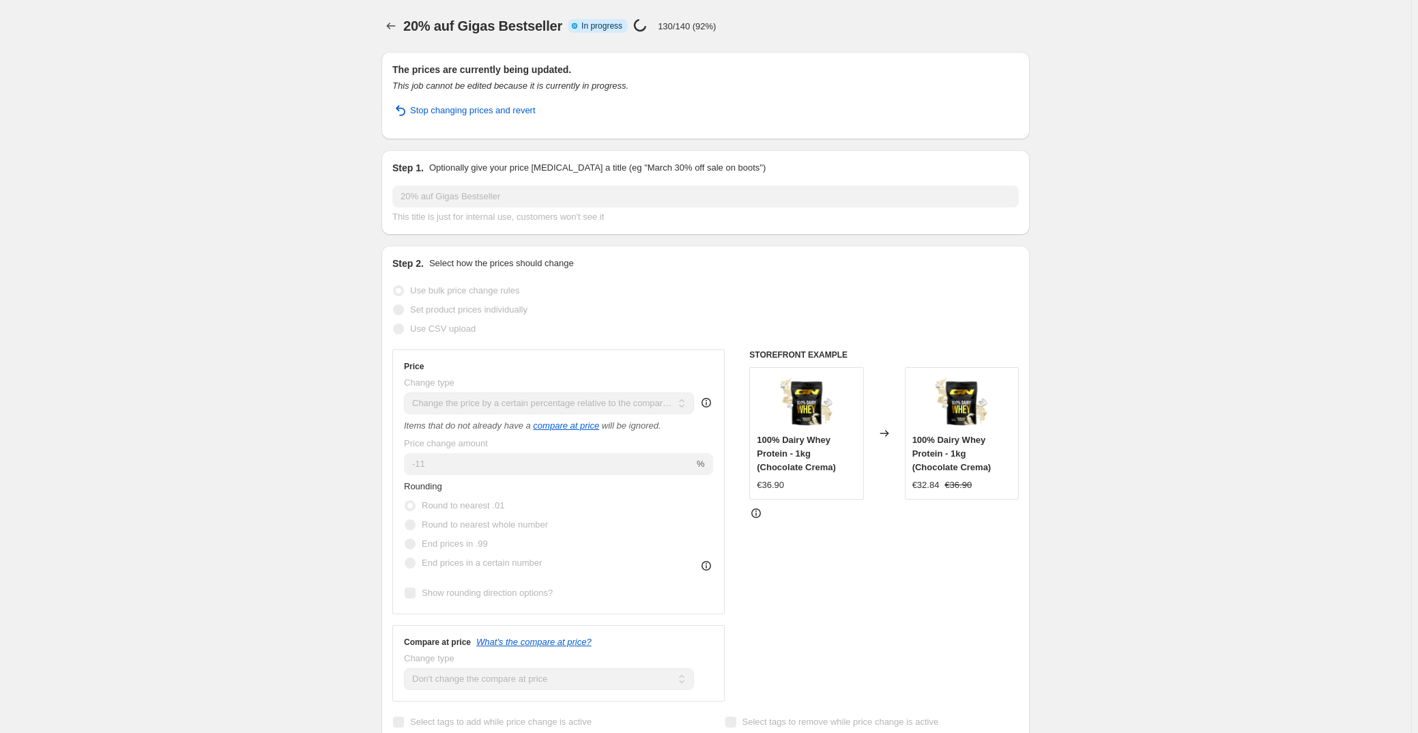
select select "pcap"
select select "no_change"
select select "collection"
select select "not_equal"
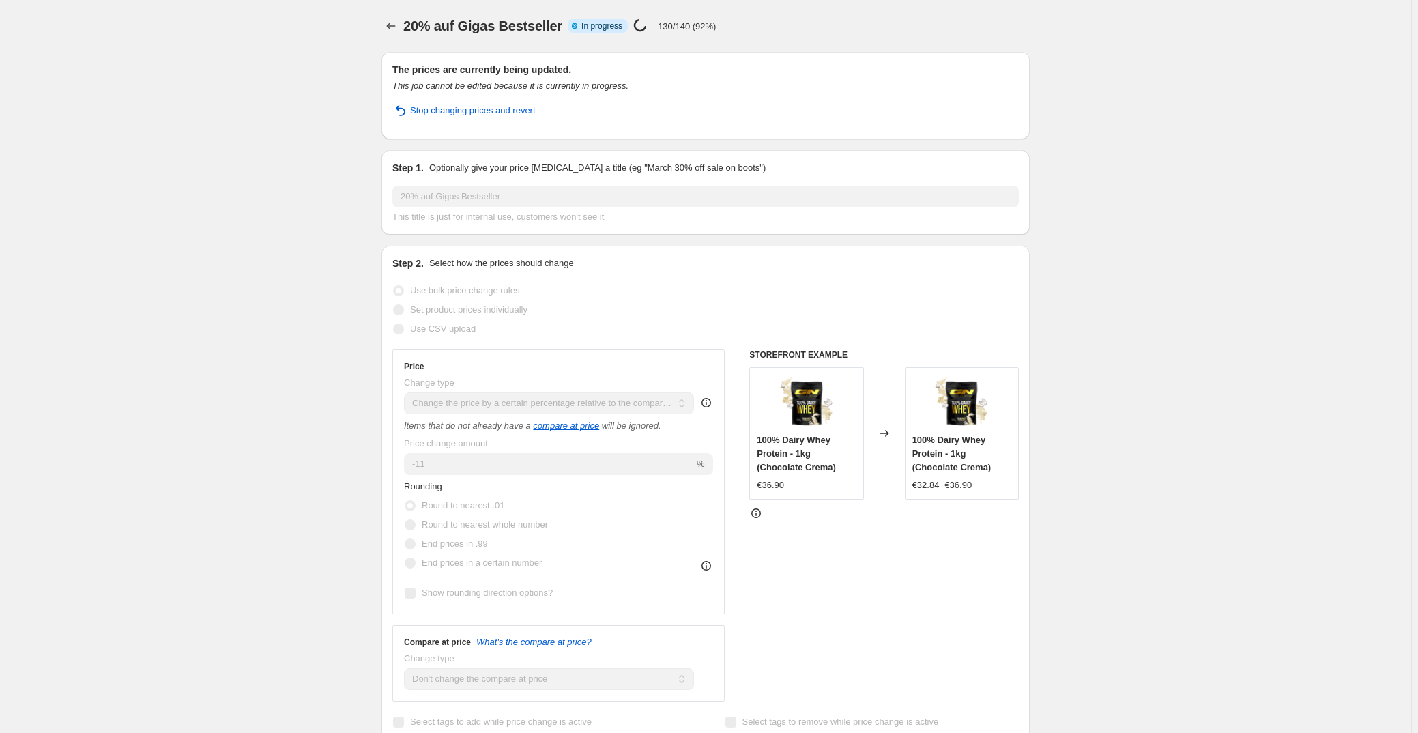
select select "collection"
select select "not_equal"
select select "collection"
select select "not_equal"
select select "collection"
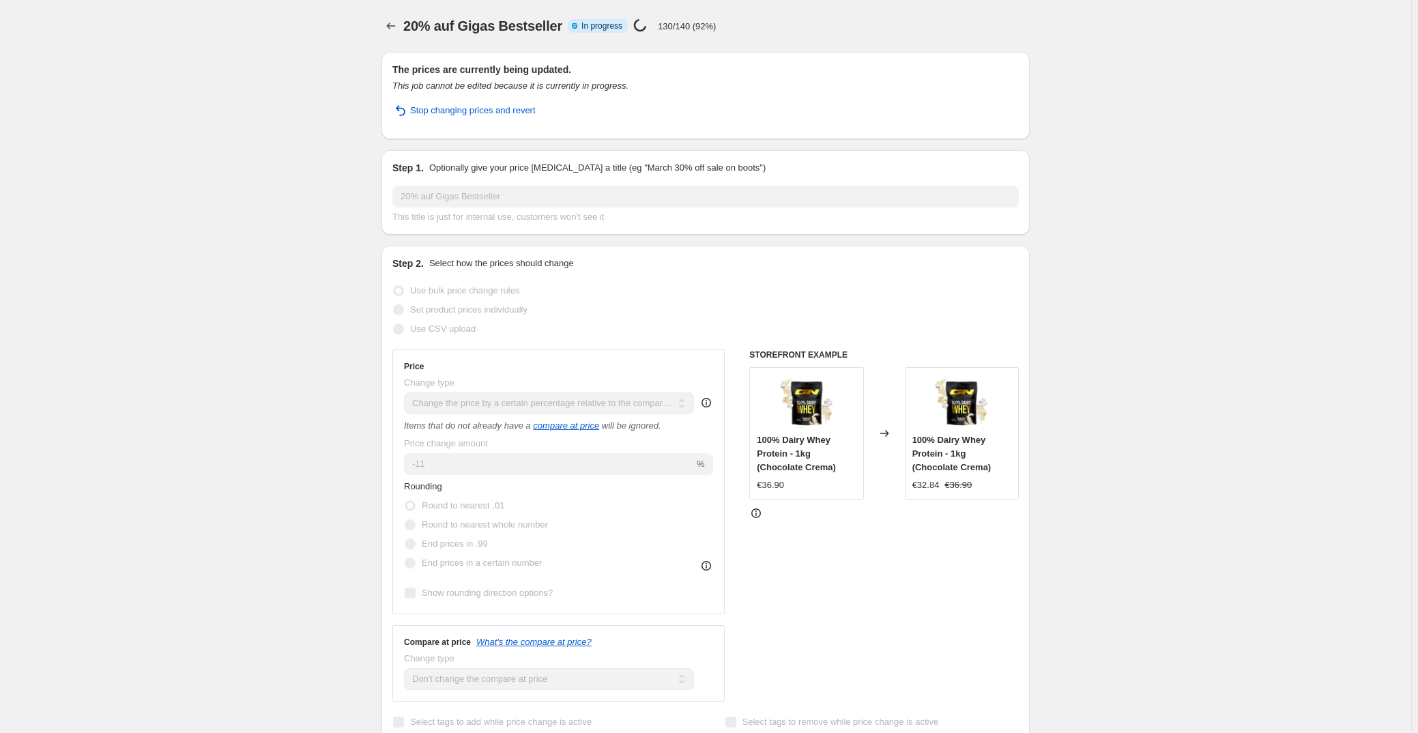
select select "not_equal"
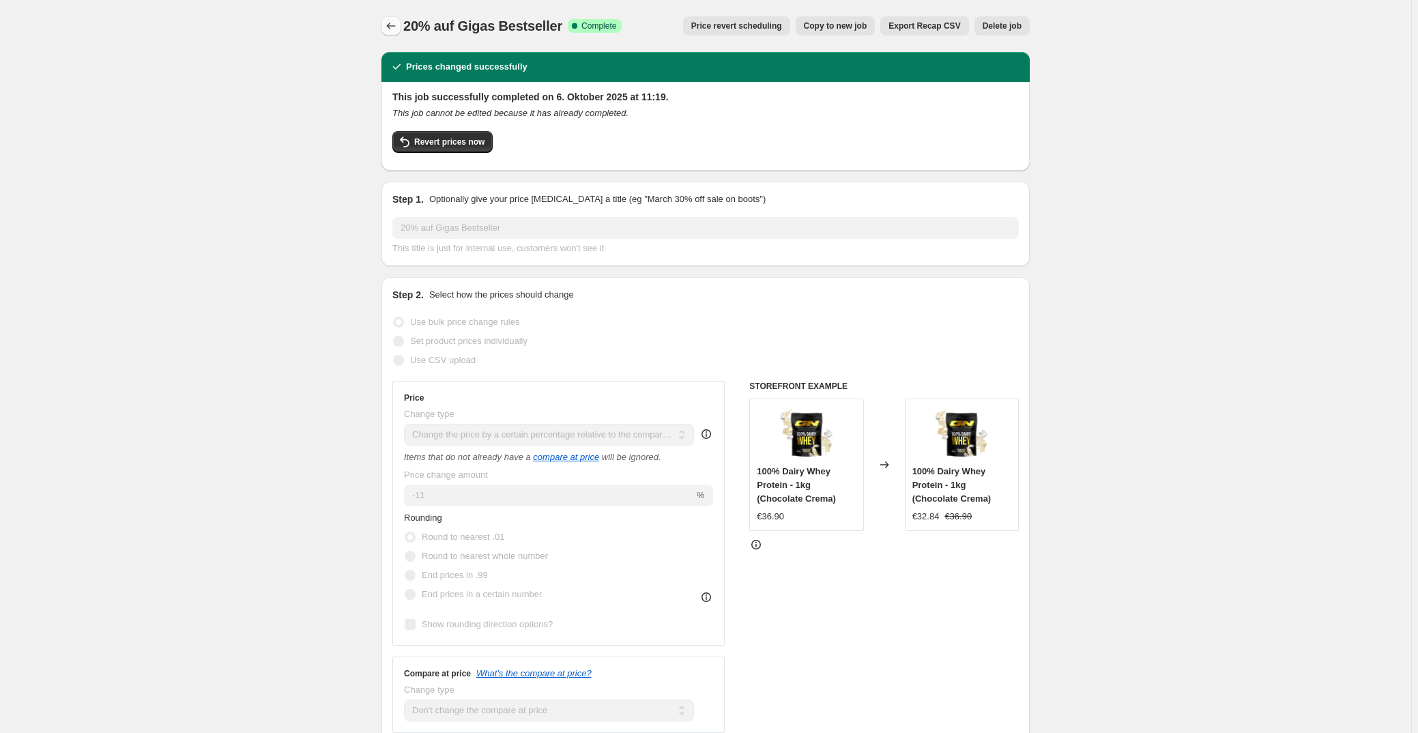
click at [389, 19] on icon "Price change jobs" at bounding box center [391, 26] width 14 height 14
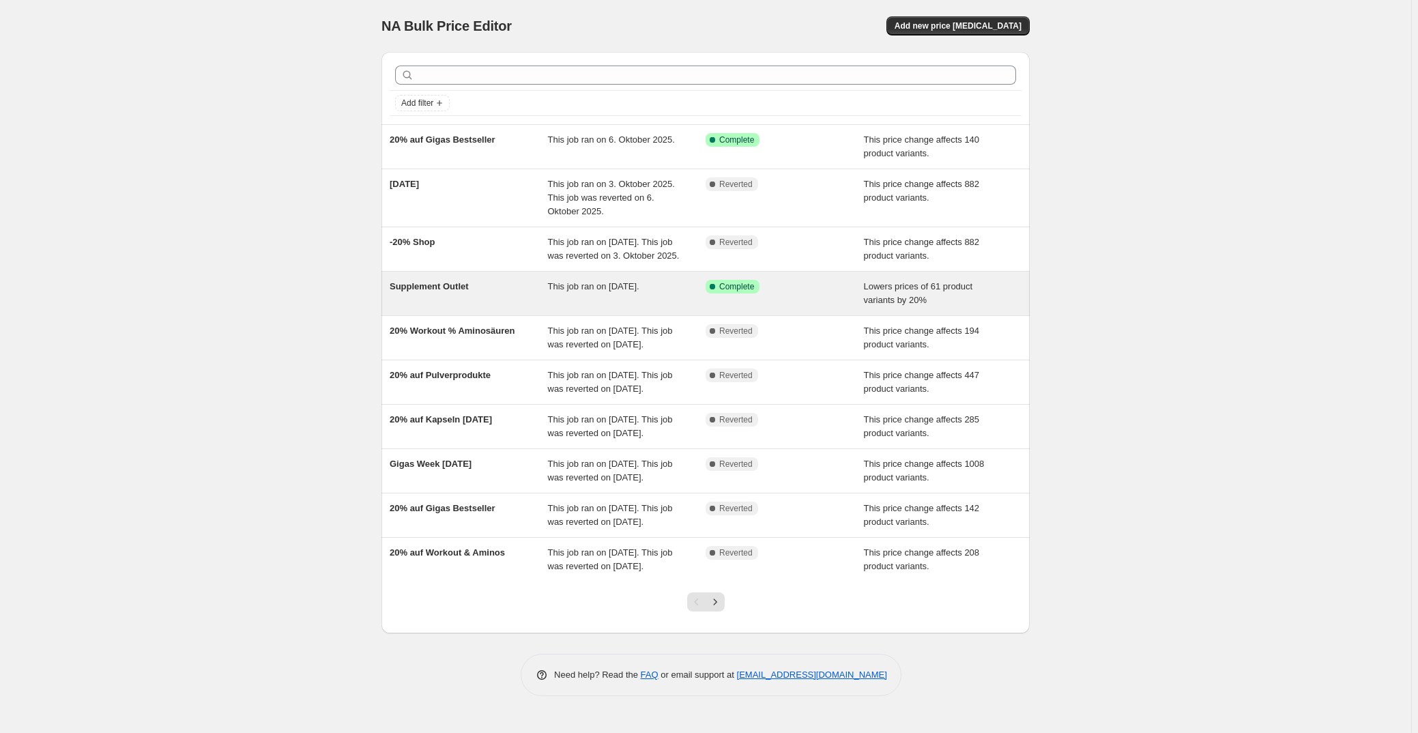
click at [793, 307] on div "Success Complete Complete" at bounding box center [785, 293] width 158 height 27
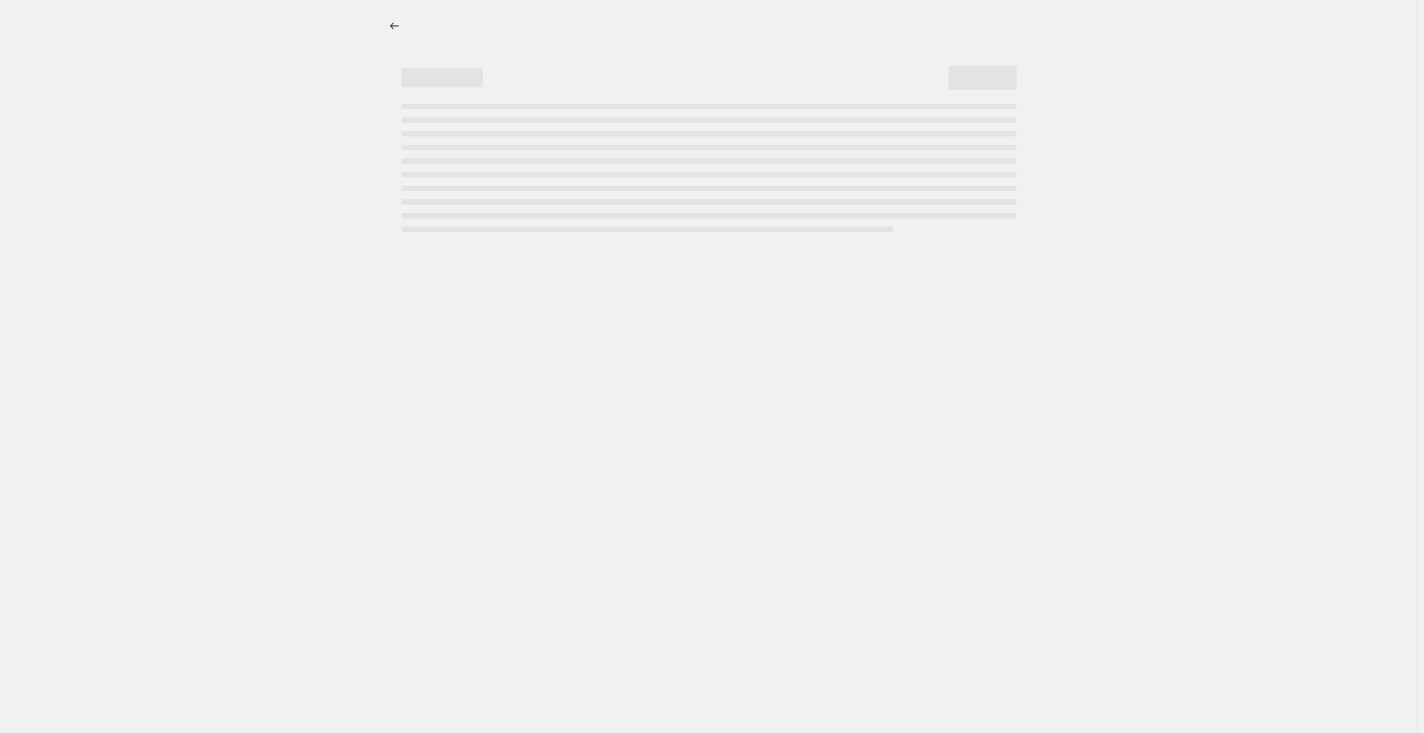
select select "percentage"
select select "collection"
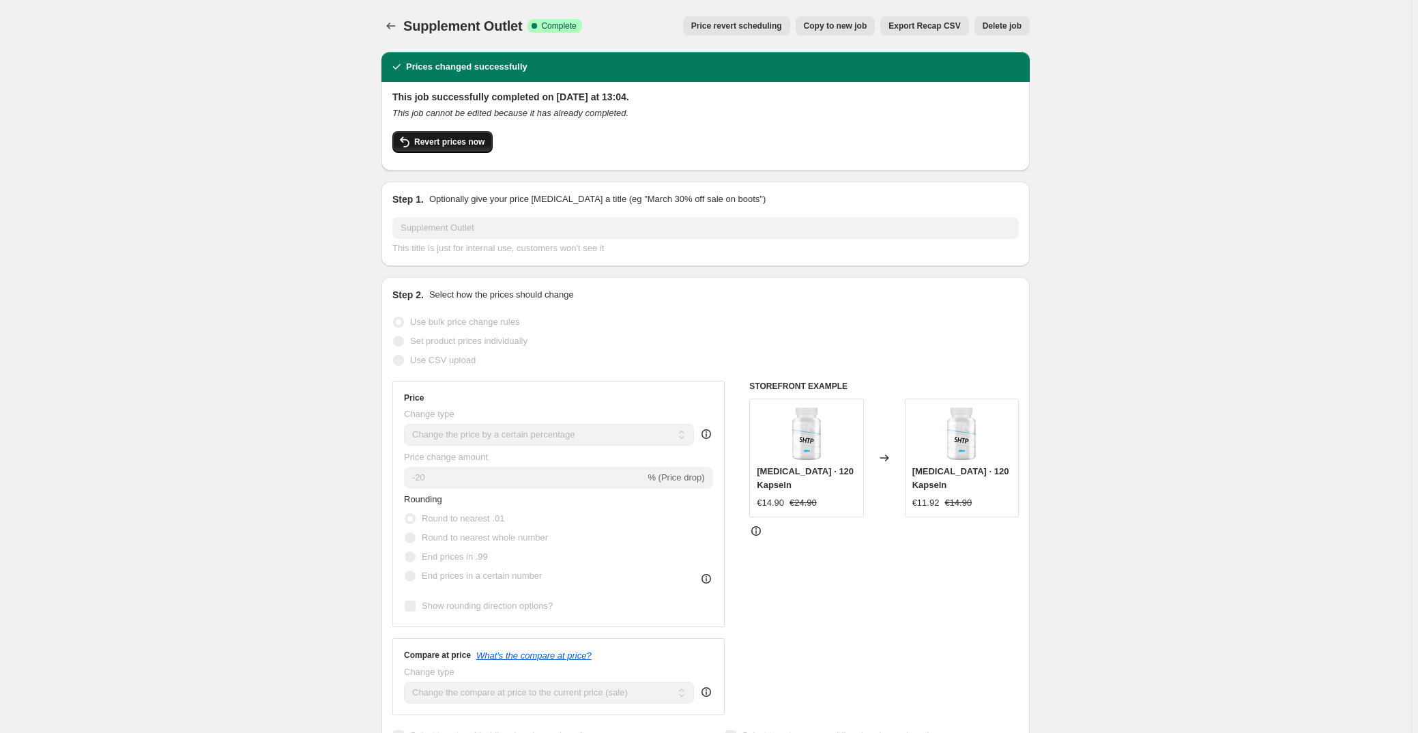
click at [453, 149] on button "Revert prices now" at bounding box center [442, 142] width 100 height 22
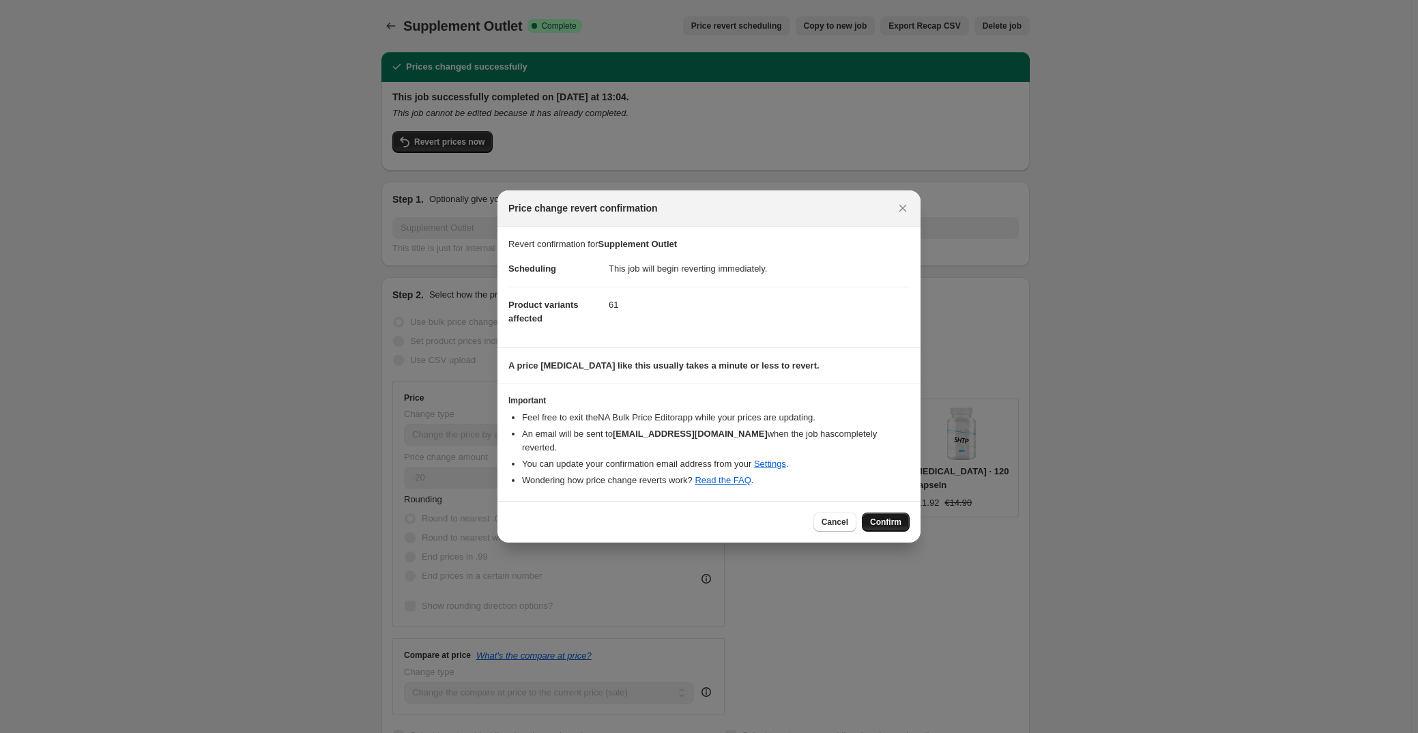
click at [884, 517] on span "Confirm" at bounding box center [885, 522] width 31 height 11
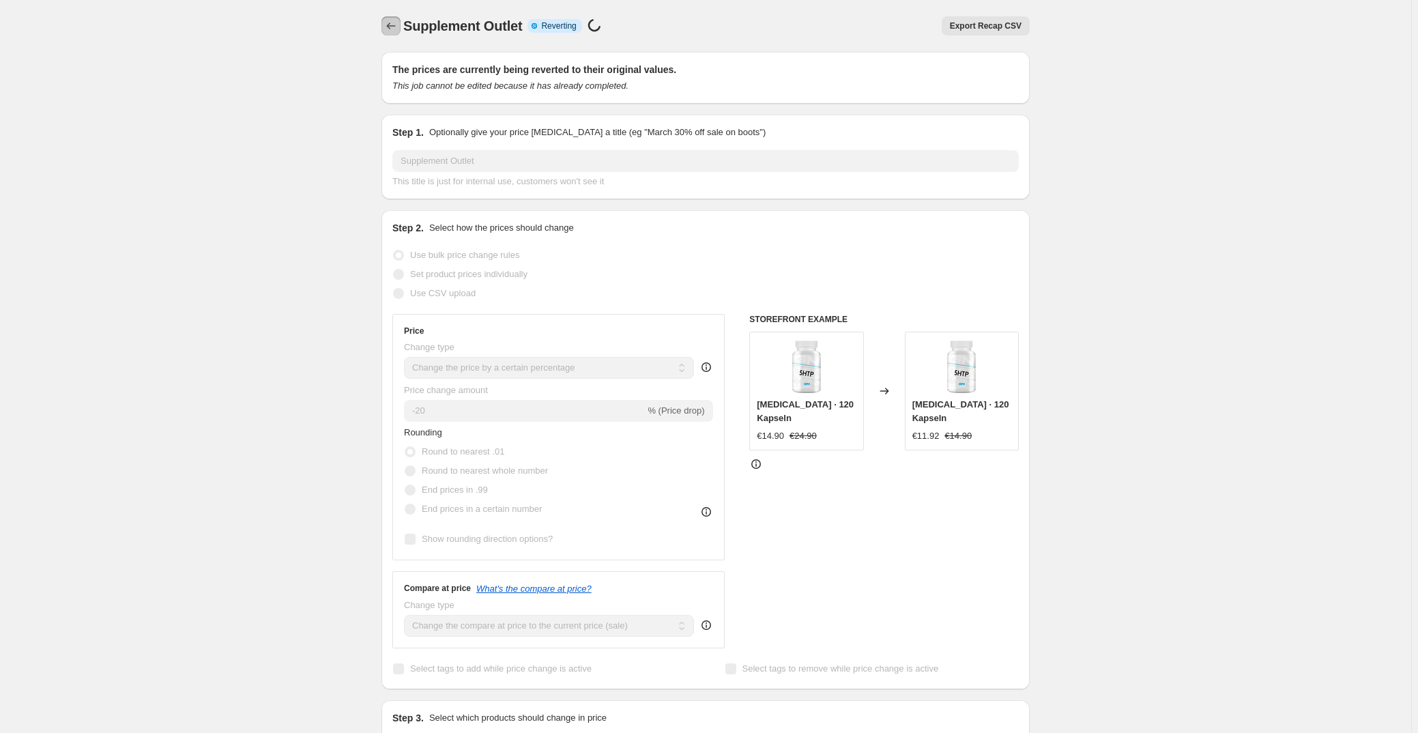
click at [391, 25] on icon "Price change jobs" at bounding box center [391, 26] width 9 height 7
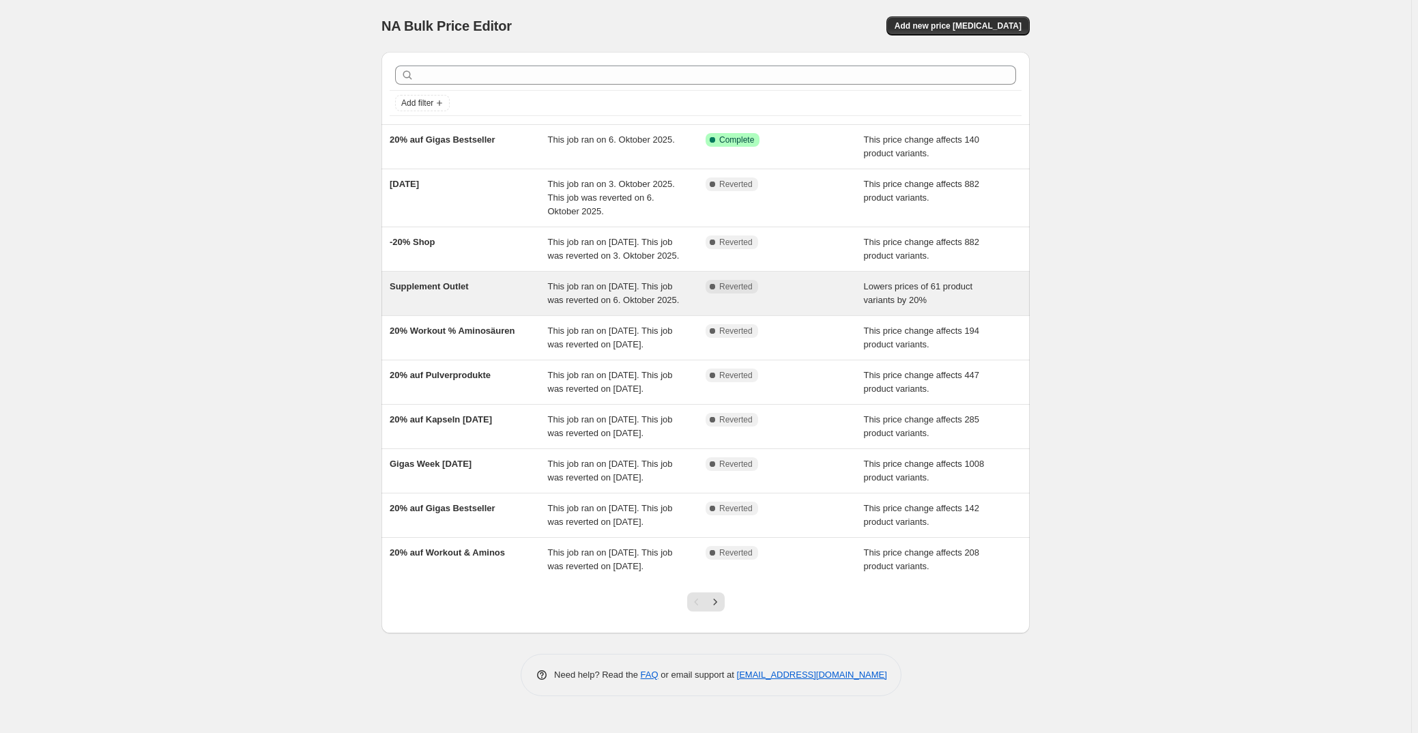
click at [509, 307] on div "Supplement Outlet" at bounding box center [469, 293] width 158 height 27
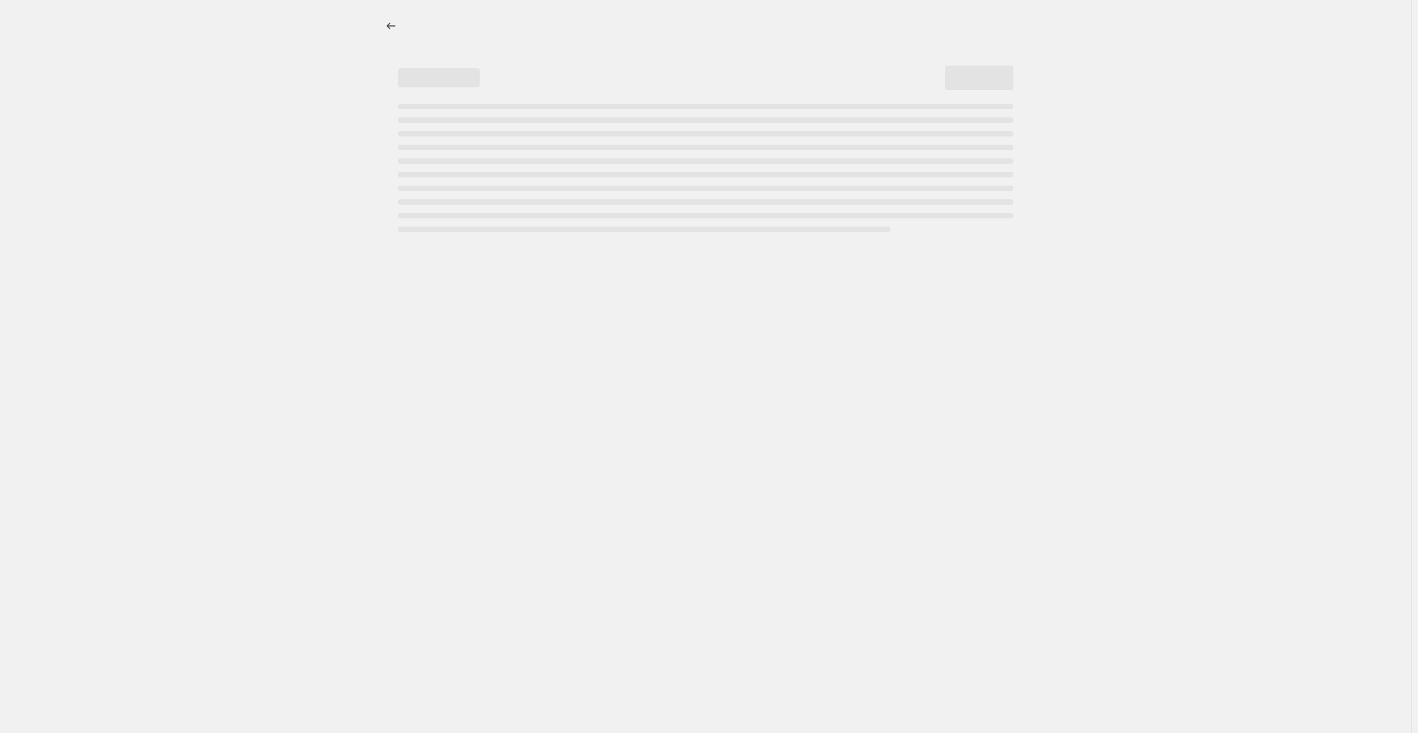
select select "percentage"
select select "collection"
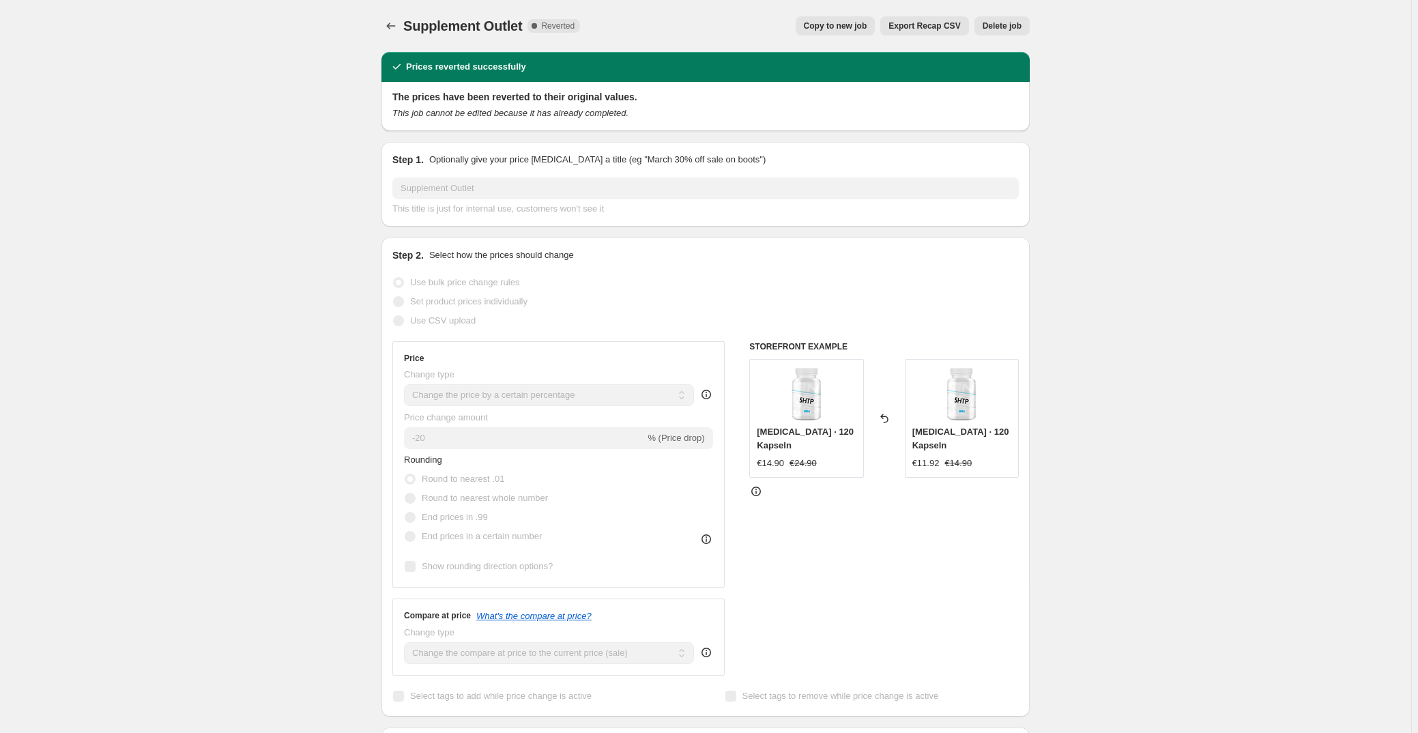
click at [824, 23] on span "Copy to new job" at bounding box center [835, 25] width 63 height 11
select select "percentage"
select select "collection"
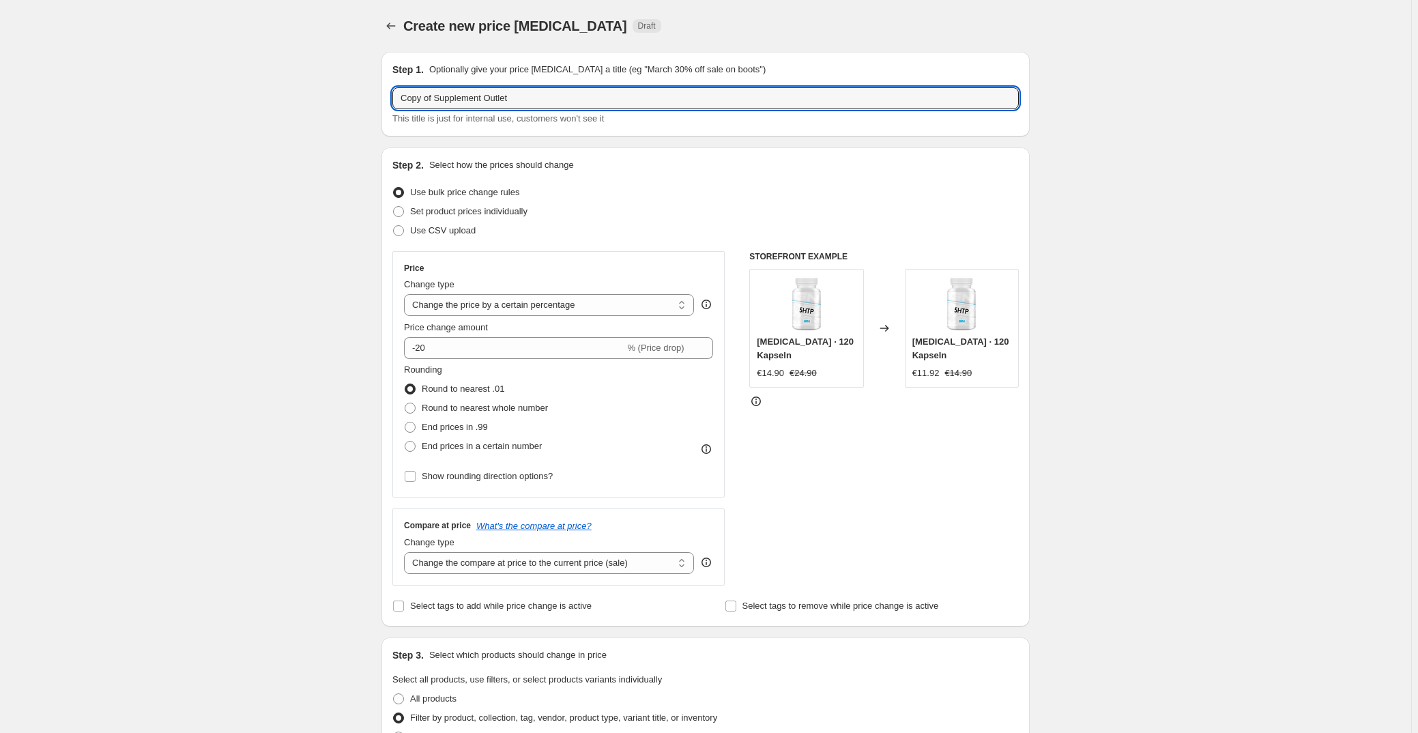
drag, startPoint x: 437, startPoint y: 99, endPoint x: 316, endPoint y: 126, distance: 123.8
type input "Supplement Outlet"
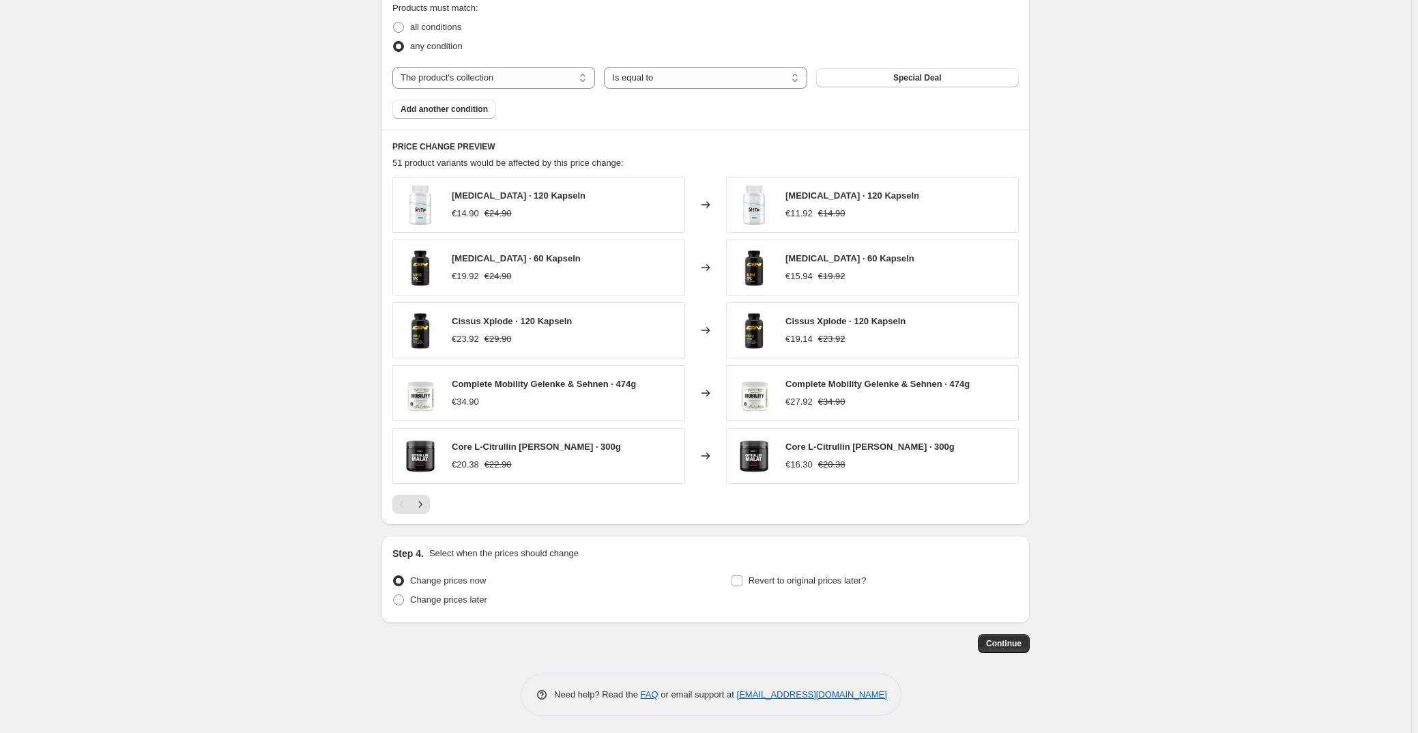
scroll to position [784, 0]
click at [1018, 642] on span "Continue" at bounding box center [1003, 640] width 35 height 11
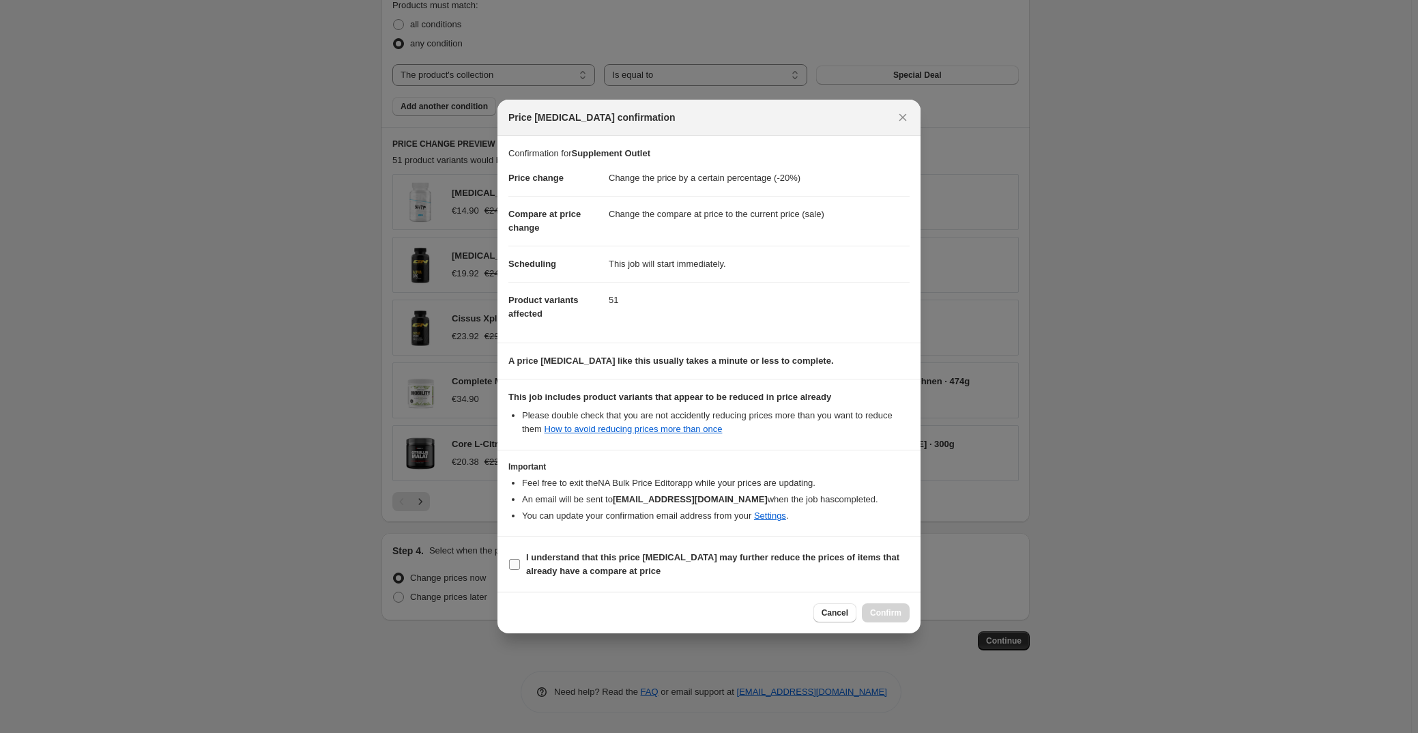
click at [621, 558] on b "I understand that this price [MEDICAL_DATA] may further reduce the prices of it…" at bounding box center [712, 564] width 373 height 24
click at [520, 559] on input "I understand that this price [MEDICAL_DATA] may further reduce the prices of it…" at bounding box center [514, 564] width 11 height 11
checkbox input "true"
click at [876, 611] on span "Confirm" at bounding box center [885, 612] width 31 height 11
